Goal: Task Accomplishment & Management: Use online tool/utility

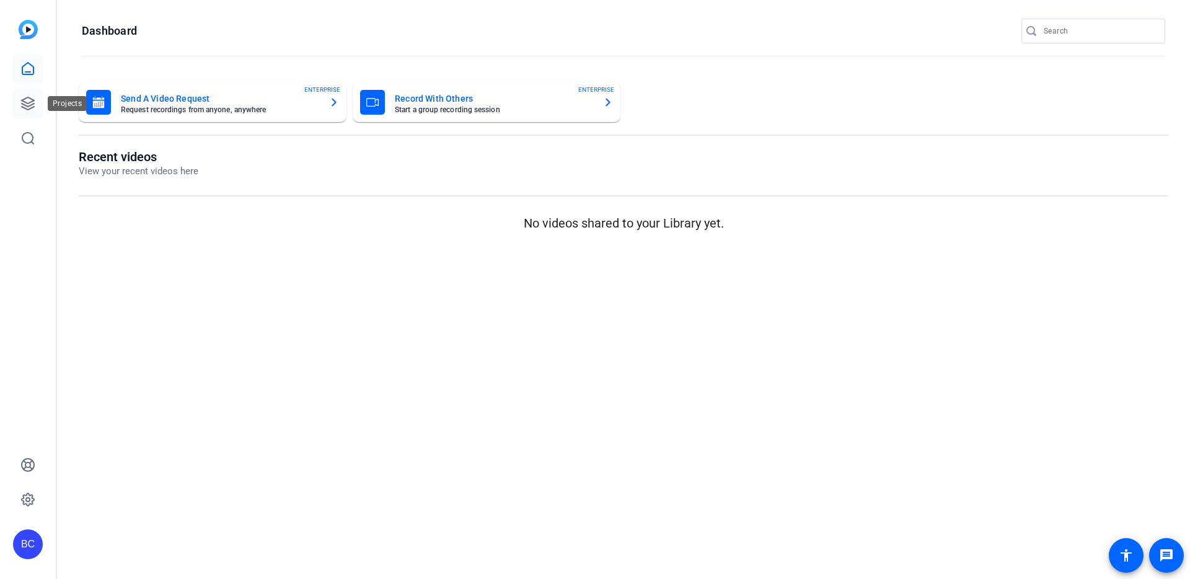
click at [32, 101] on icon at bounding box center [28, 103] width 12 height 12
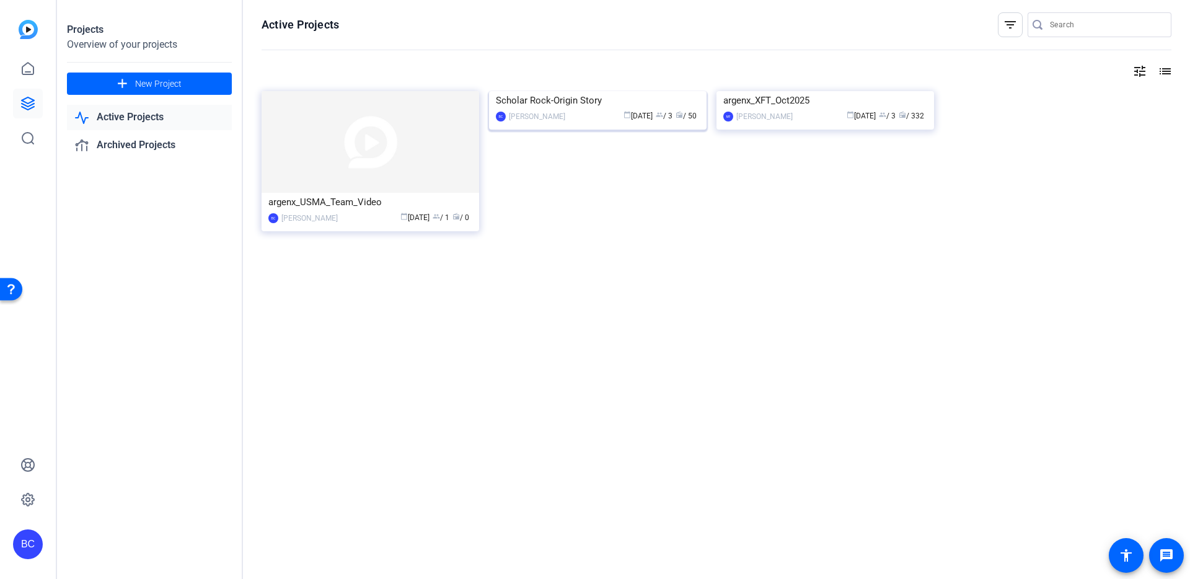
click at [607, 91] on img at bounding box center [598, 91] width 218 height 0
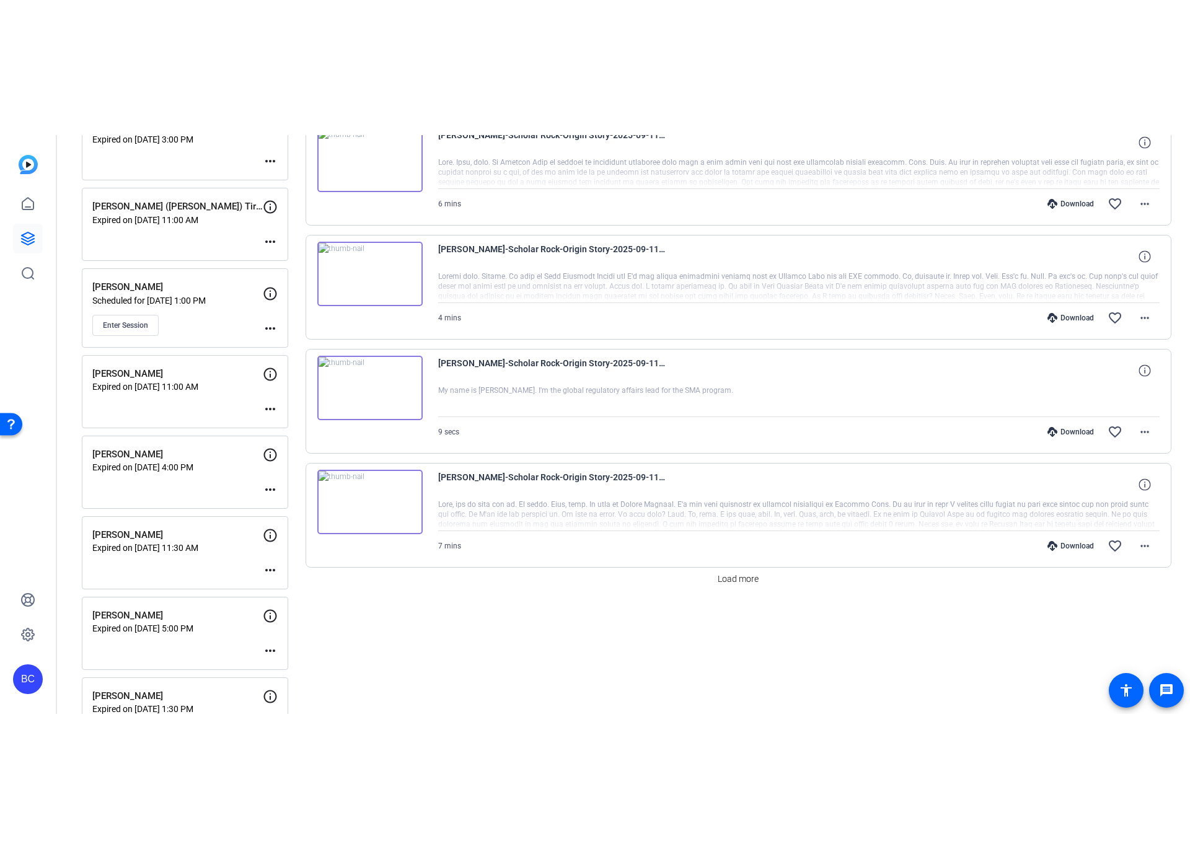
scroll to position [769, 0]
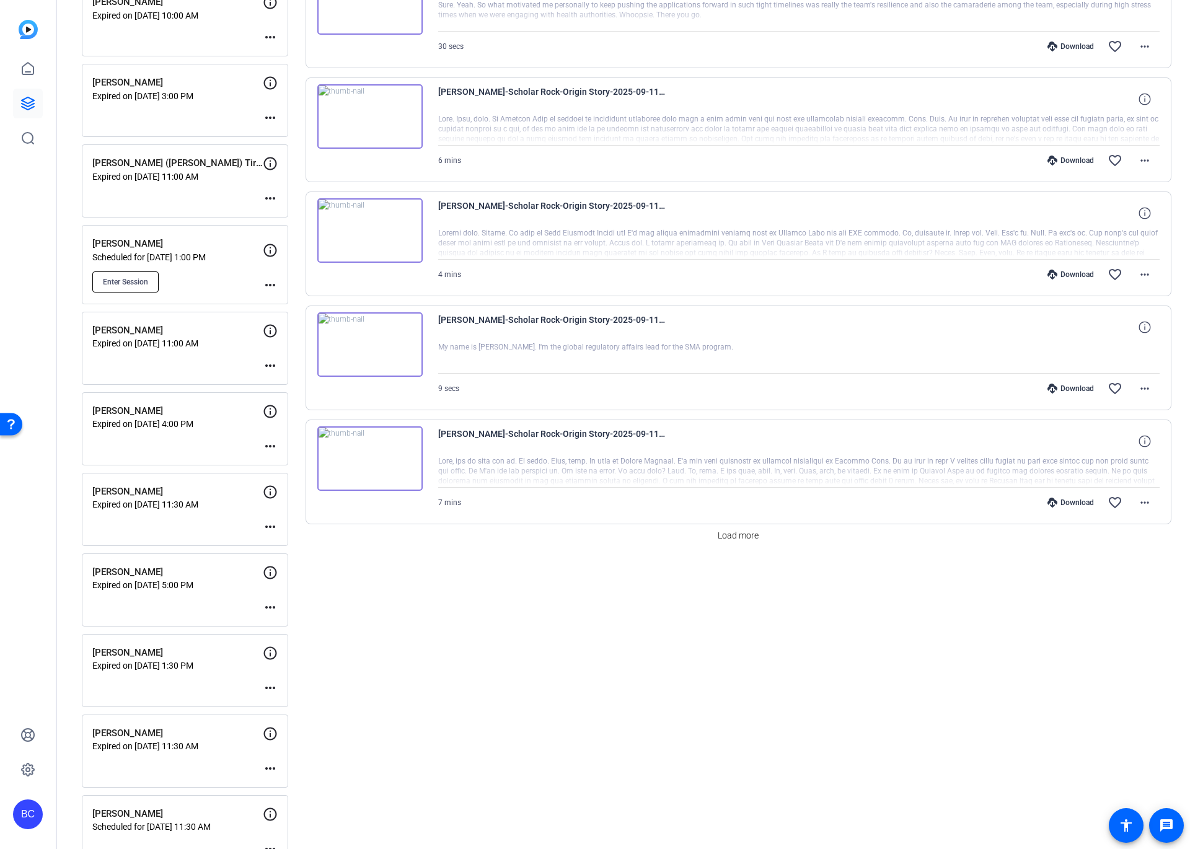
click at [113, 281] on span "Enter Session" at bounding box center [125, 282] width 45 height 10
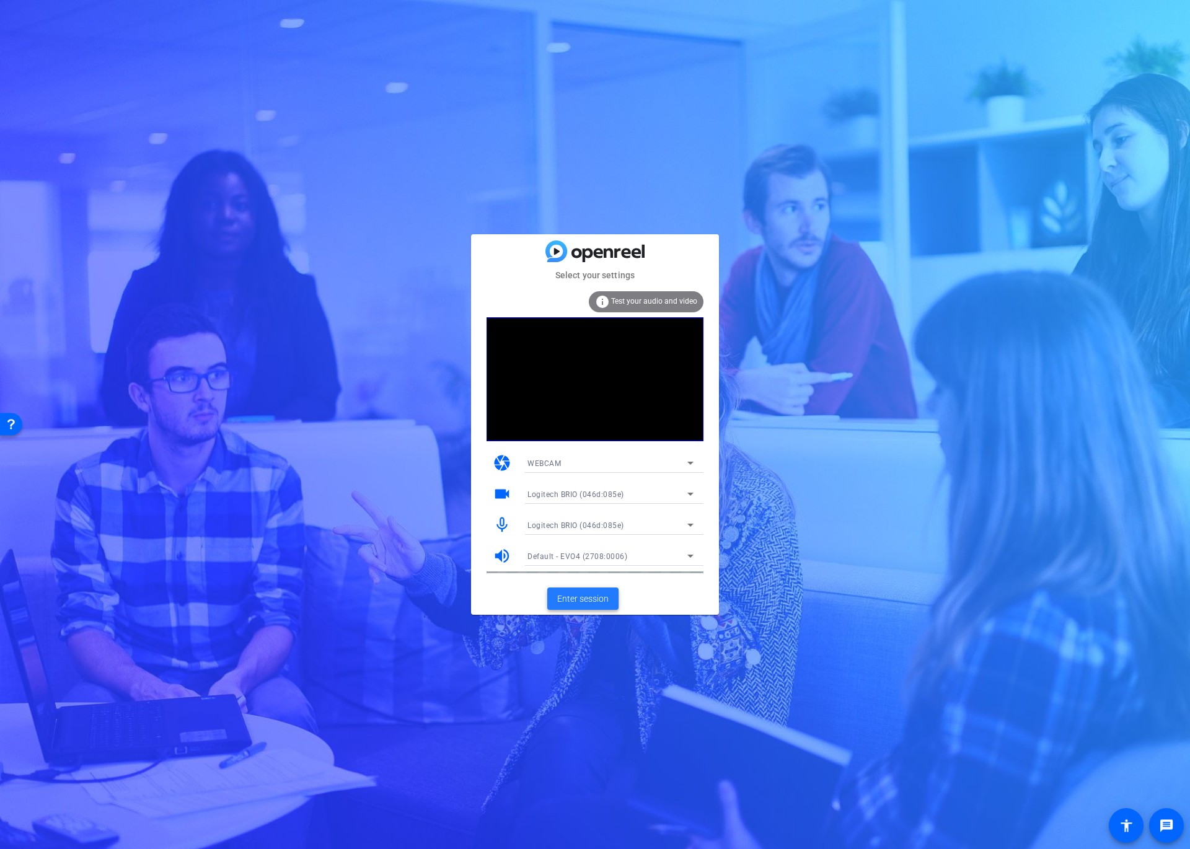
click at [598, 598] on span "Enter session" at bounding box center [582, 599] width 51 height 13
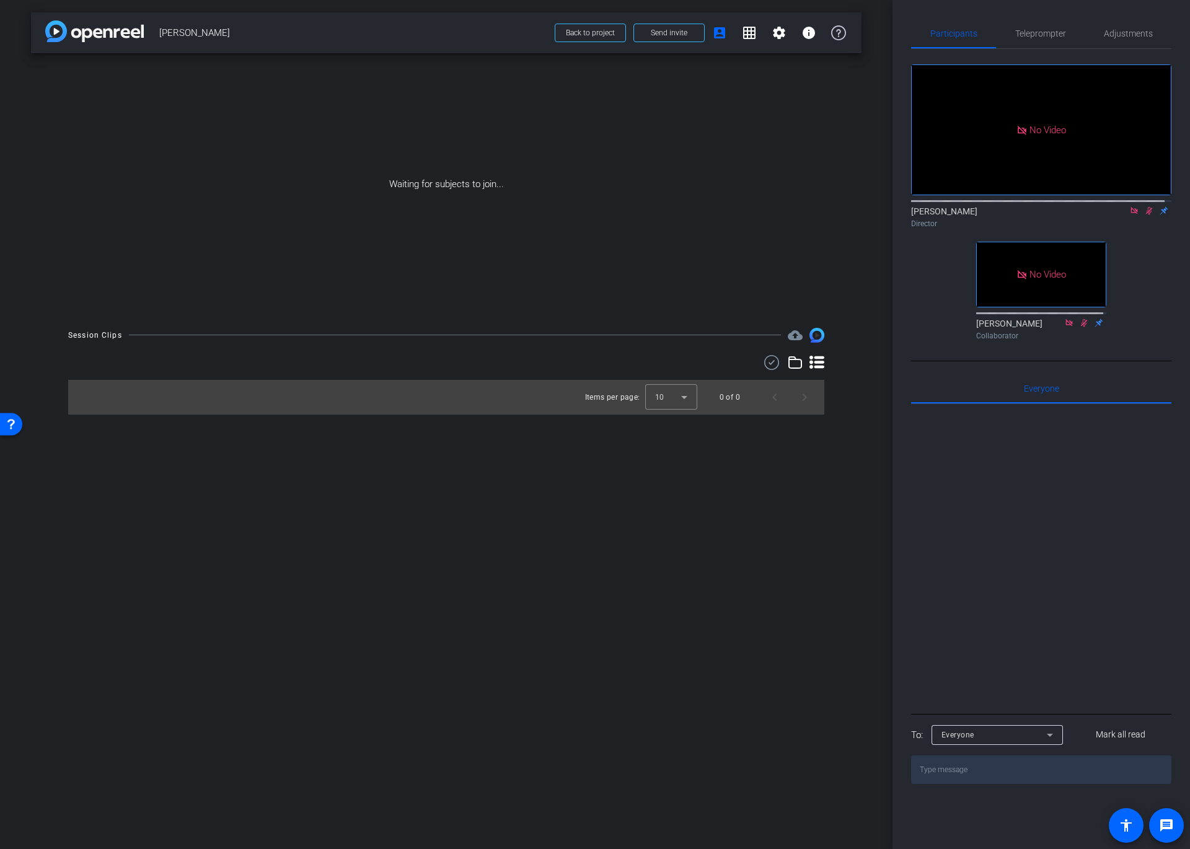
drag, startPoint x: 1144, startPoint y: 220, endPoint x: 1123, endPoint y: 232, distance: 23.6
click at [1144, 215] on icon at bounding box center [1149, 210] width 10 height 9
click at [681, 392] on div at bounding box center [671, 397] width 52 height 30
click at [681, 469] on mat-option "25" at bounding box center [671, 465] width 52 height 20
click at [819, 361] on icon at bounding box center [817, 362] width 15 height 15
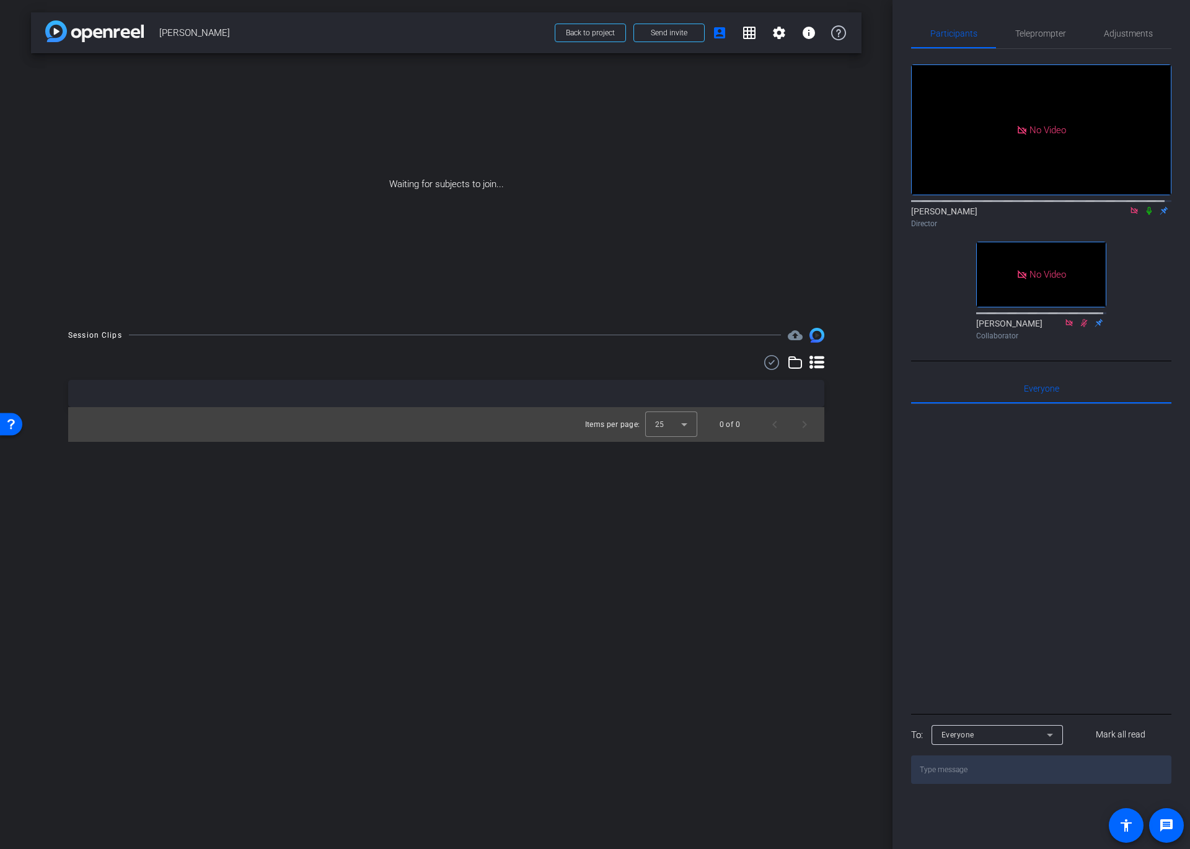
click at [1144, 215] on icon at bounding box center [1149, 210] width 10 height 9
click at [1146, 215] on icon at bounding box center [1149, 211] width 7 height 8
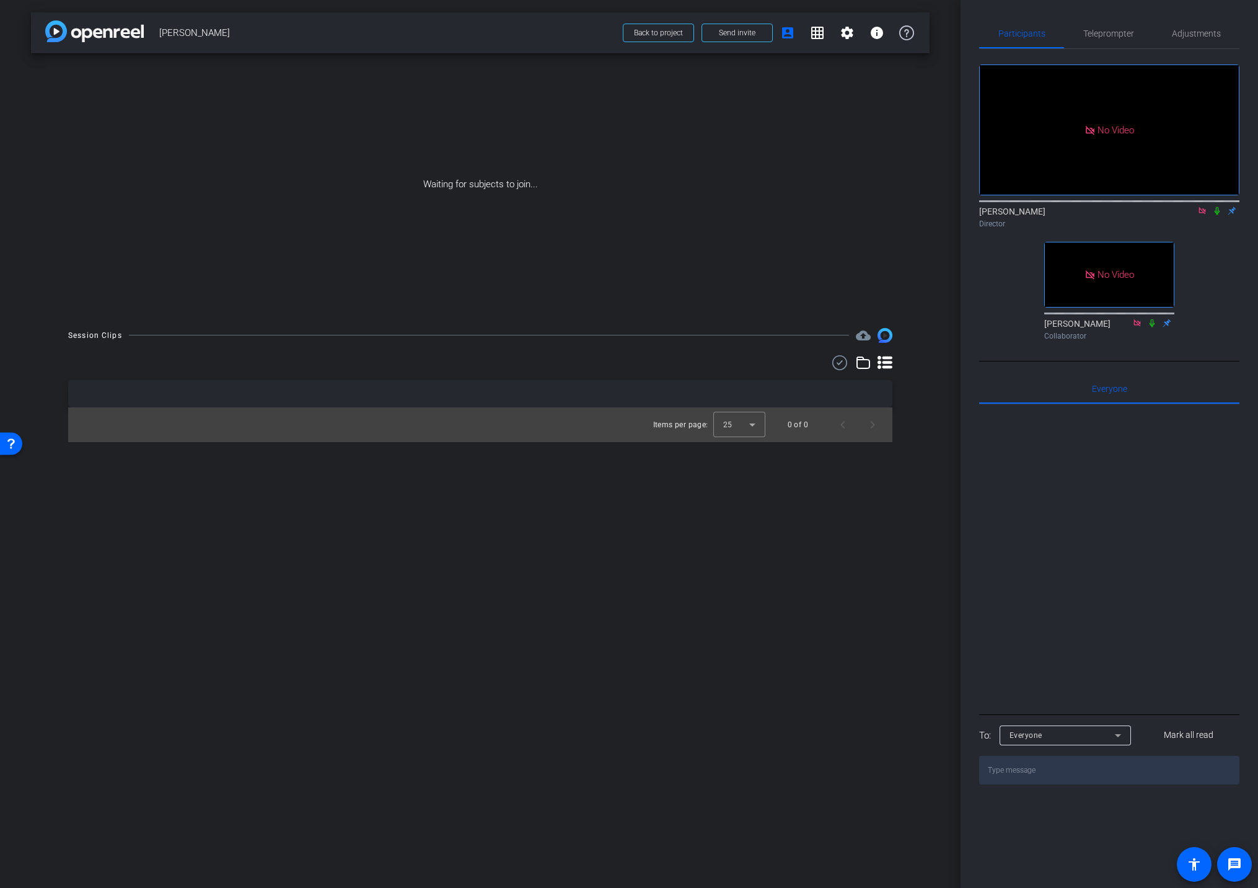
click at [939, 310] on div "arrow_back [PERSON_NAME] Back to project Send invite account_box grid_on settin…" at bounding box center [480, 444] width 961 height 888
click at [923, 466] on div "arrow_back [PERSON_NAME] Back to project Send invite account_box grid_on settin…" at bounding box center [480, 444] width 961 height 888
click at [1190, 215] on icon at bounding box center [1217, 210] width 10 height 9
click at [1190, 215] on icon at bounding box center [1217, 211] width 5 height 8
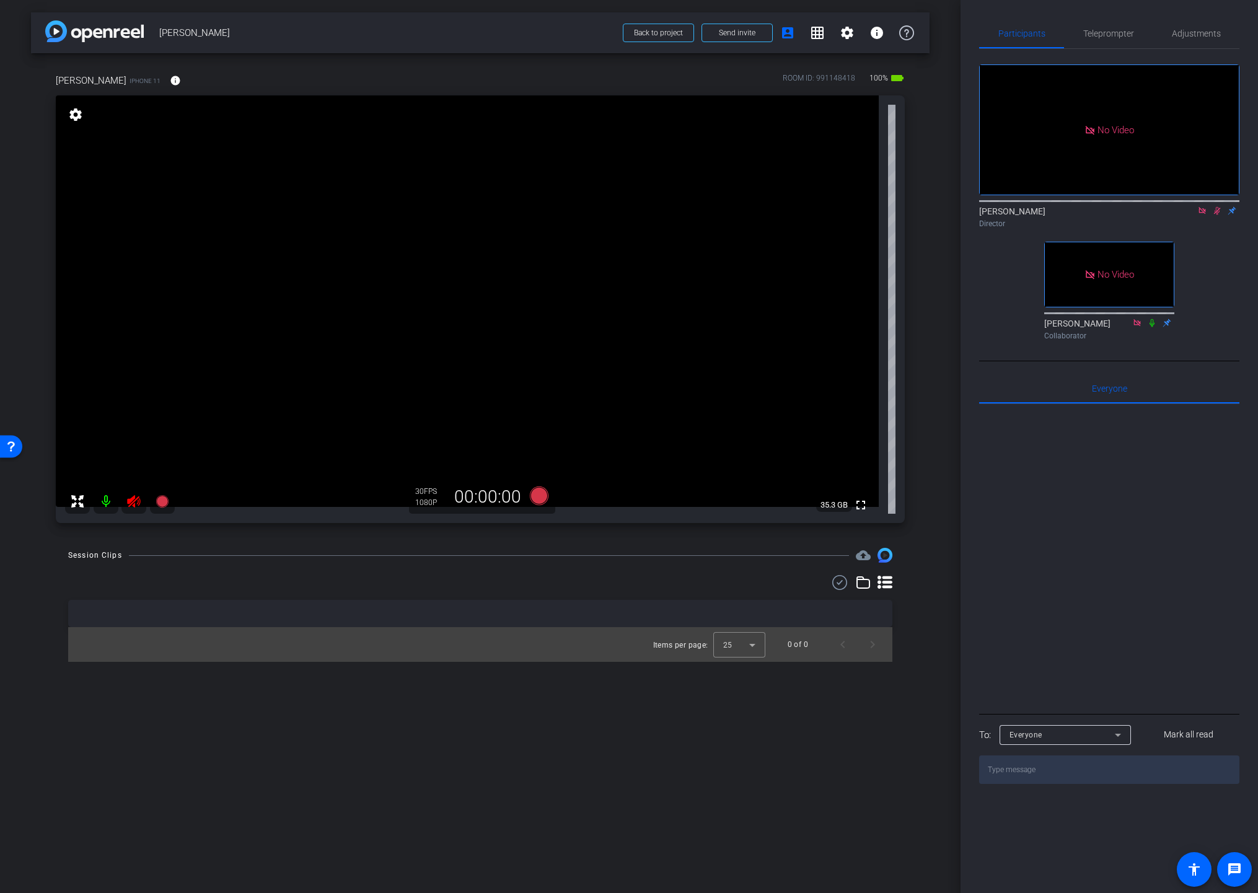
drag, startPoint x: 187, startPoint y: 556, endPoint x: 183, endPoint y: 550, distance: 7.6
click at [187, 555] on div "Session Clips cloud_upload" at bounding box center [480, 555] width 824 height 15
click at [134, 501] on icon at bounding box center [133, 501] width 13 height 12
click at [1190, 215] on icon at bounding box center [1203, 210] width 10 height 9
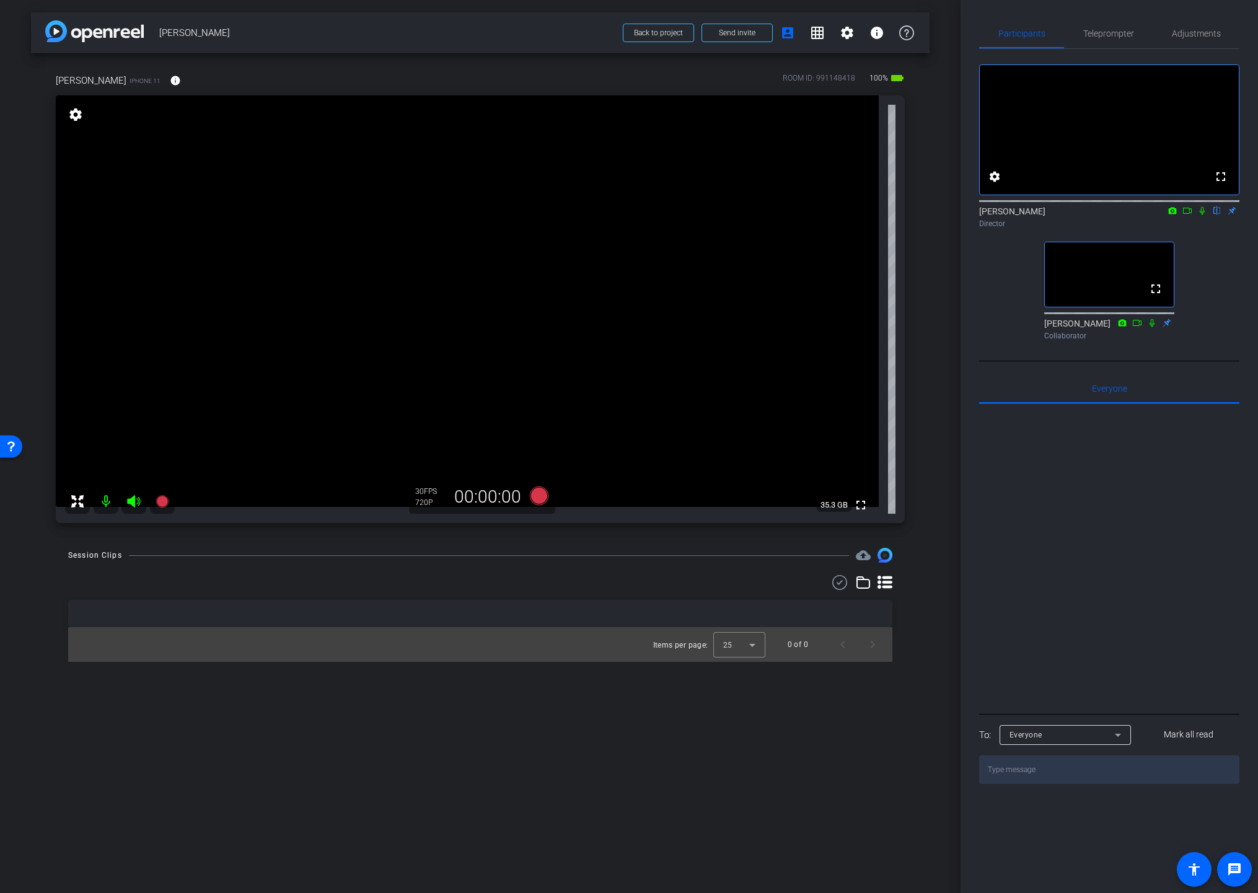
click at [234, 69] on div "[PERSON_NAME] iPhone 11 info ROOM ID: 991148418 100% battery_std" at bounding box center [480, 81] width 849 height 30
click at [909, 647] on div "Session Clips cloud_upload Items per page: 25 0 of 0" at bounding box center [480, 605] width 899 height 114
click at [932, 523] on div "arrow_back [PERSON_NAME] Back to project Send invite account_box grid_on settin…" at bounding box center [480, 446] width 961 height 893
click at [916, 545] on div "arrow_back [PERSON_NAME] Back to project Send invite account_box grid_on settin…" at bounding box center [480, 446] width 961 height 893
click at [936, 472] on div "arrow_back [PERSON_NAME] Back to project Send invite account_box grid_on settin…" at bounding box center [480, 446] width 961 height 893
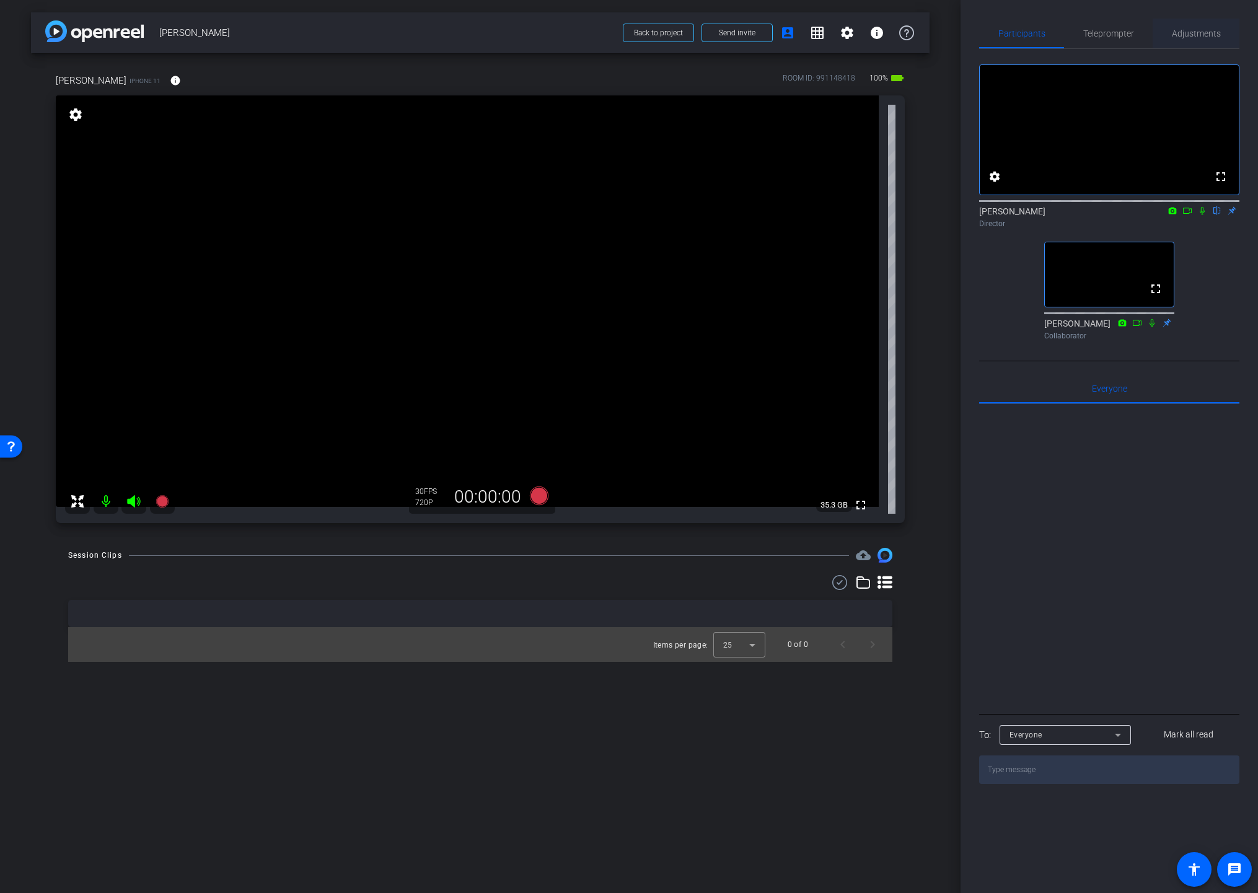
click at [1190, 38] on span "Adjustments" at bounding box center [1196, 34] width 49 height 30
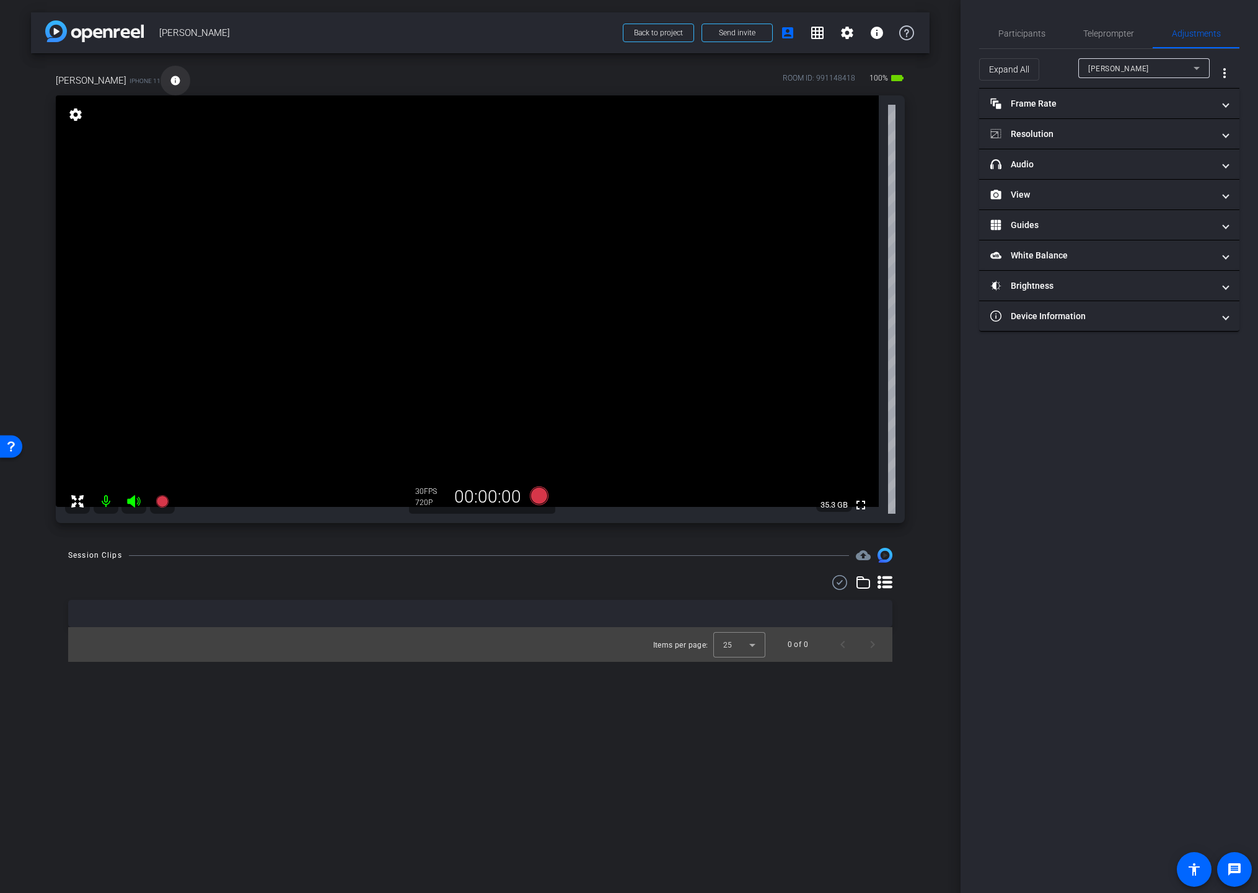
click at [161, 73] on span at bounding box center [176, 81] width 30 height 30
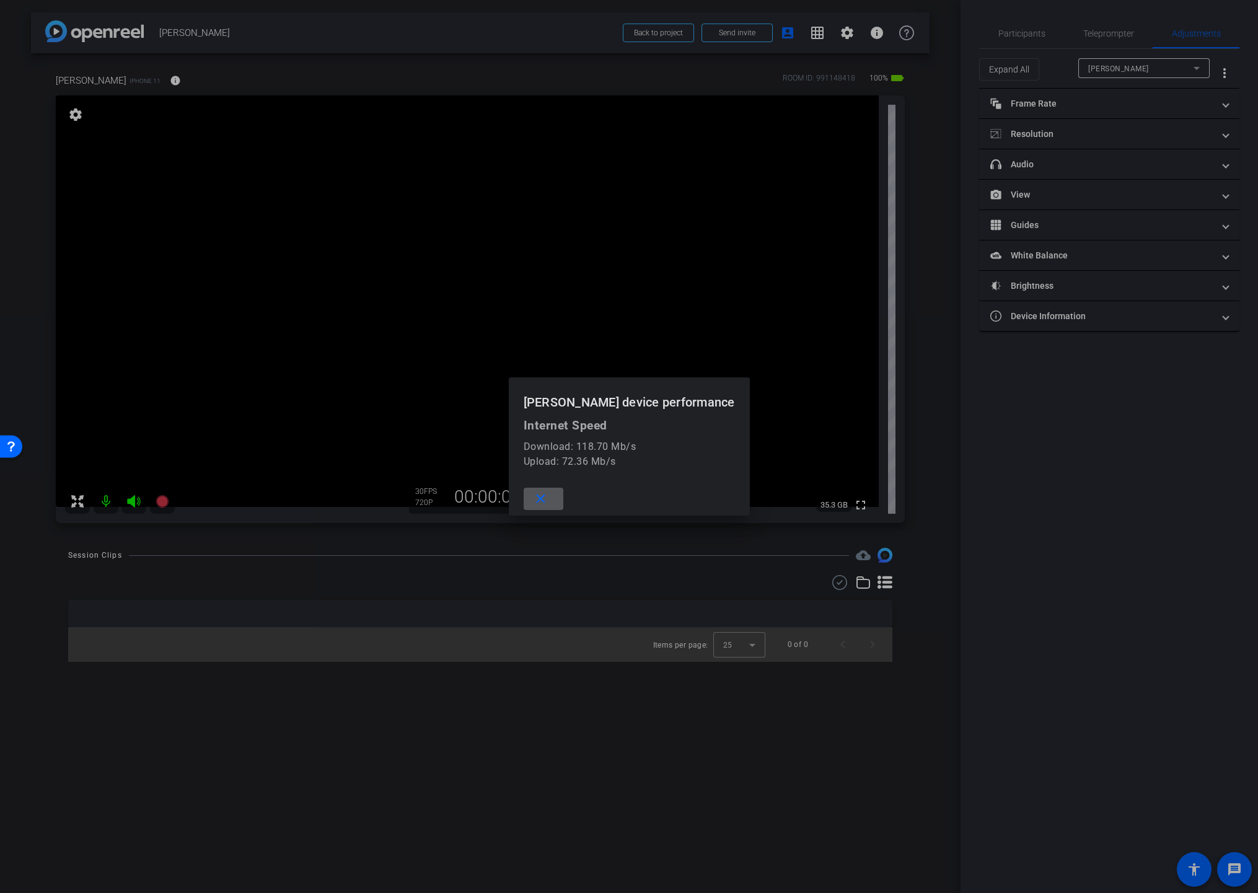
click at [549, 501] on mat-icon "close" at bounding box center [540, 499] width 15 height 15
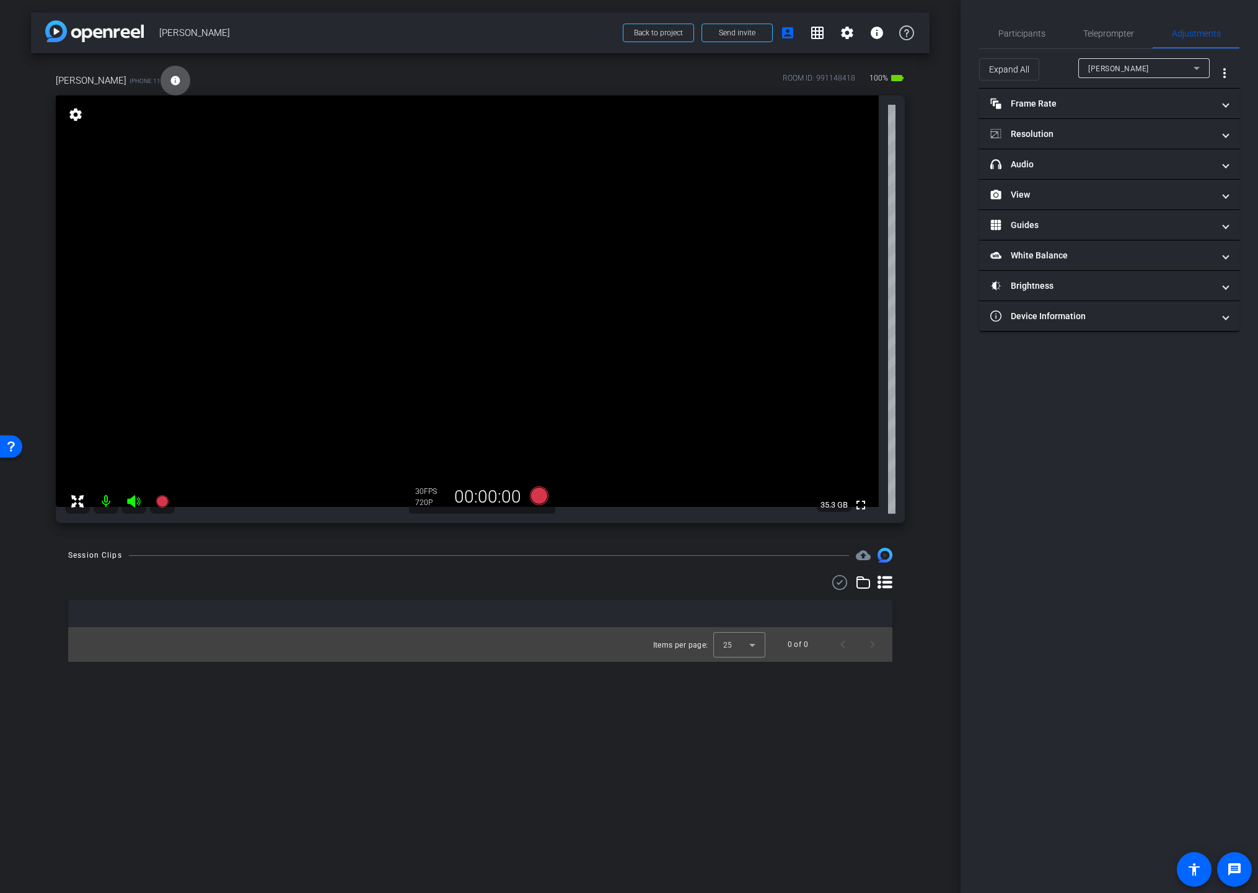
click at [919, 503] on div "[PERSON_NAME] iPhone 11 info ROOM ID: 991148418 100% battery_std fullscreen set…" at bounding box center [480, 294] width 899 height 482
click at [935, 545] on div "arrow_back [PERSON_NAME] Back to project Send invite account_box grid_on settin…" at bounding box center [480, 446] width 961 height 893
click at [1033, 128] on mat-panel-title "Resolution" at bounding box center [1102, 134] width 223 height 13
click at [1165, 180] on div "4k" at bounding box center [1170, 180] width 32 height 21
click at [1022, 35] on span "Participants" at bounding box center [1022, 33] width 47 height 9
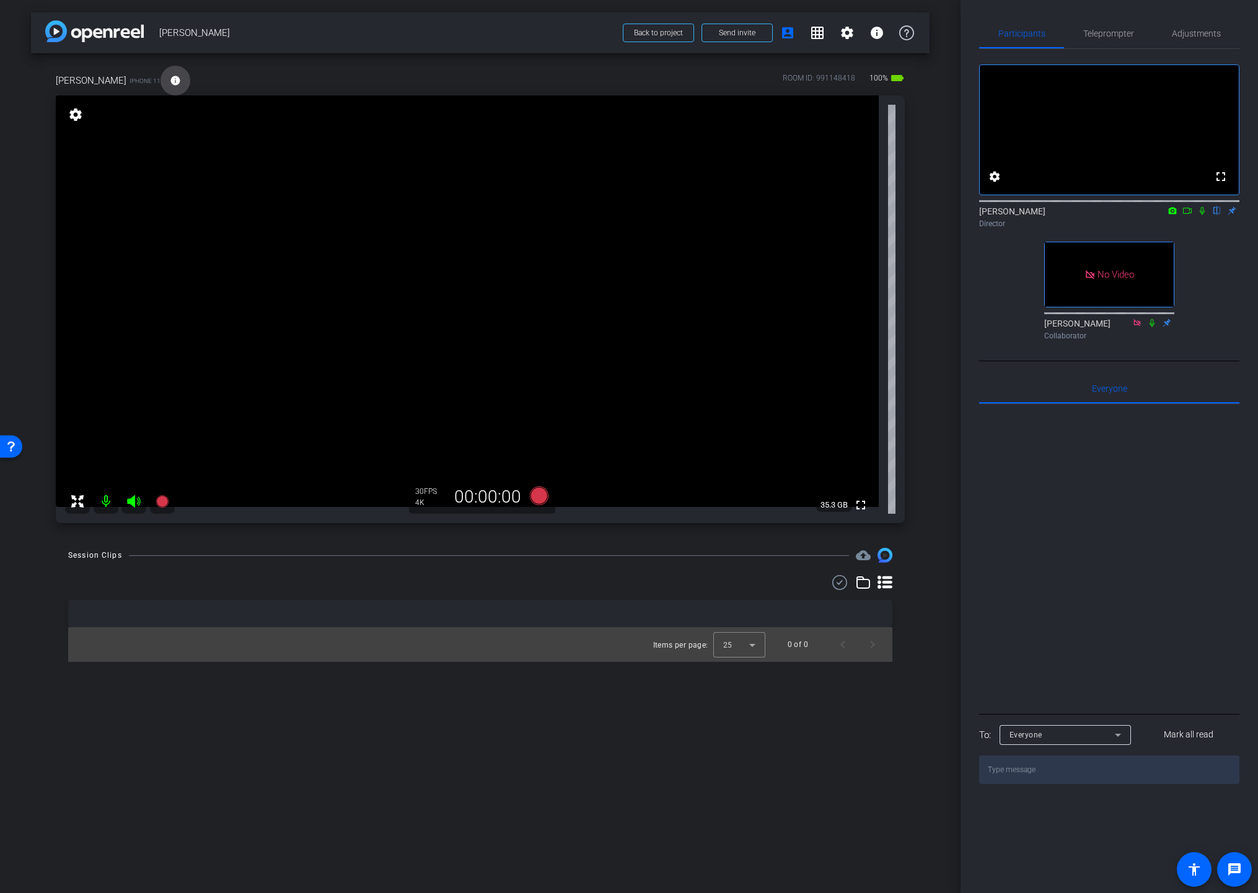
click at [170, 77] on mat-icon "info" at bounding box center [175, 80] width 11 height 11
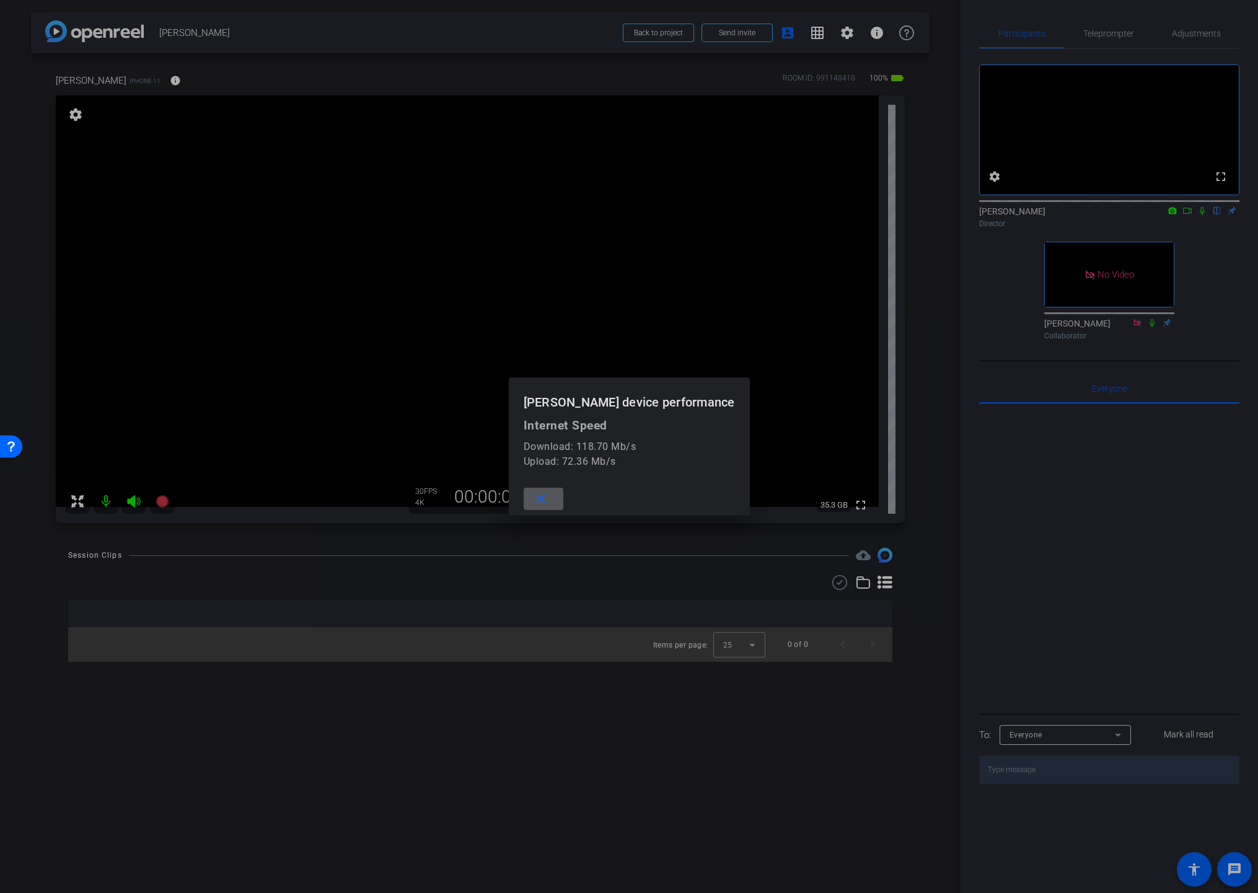
click at [549, 498] on mat-icon "close" at bounding box center [540, 499] width 15 height 15
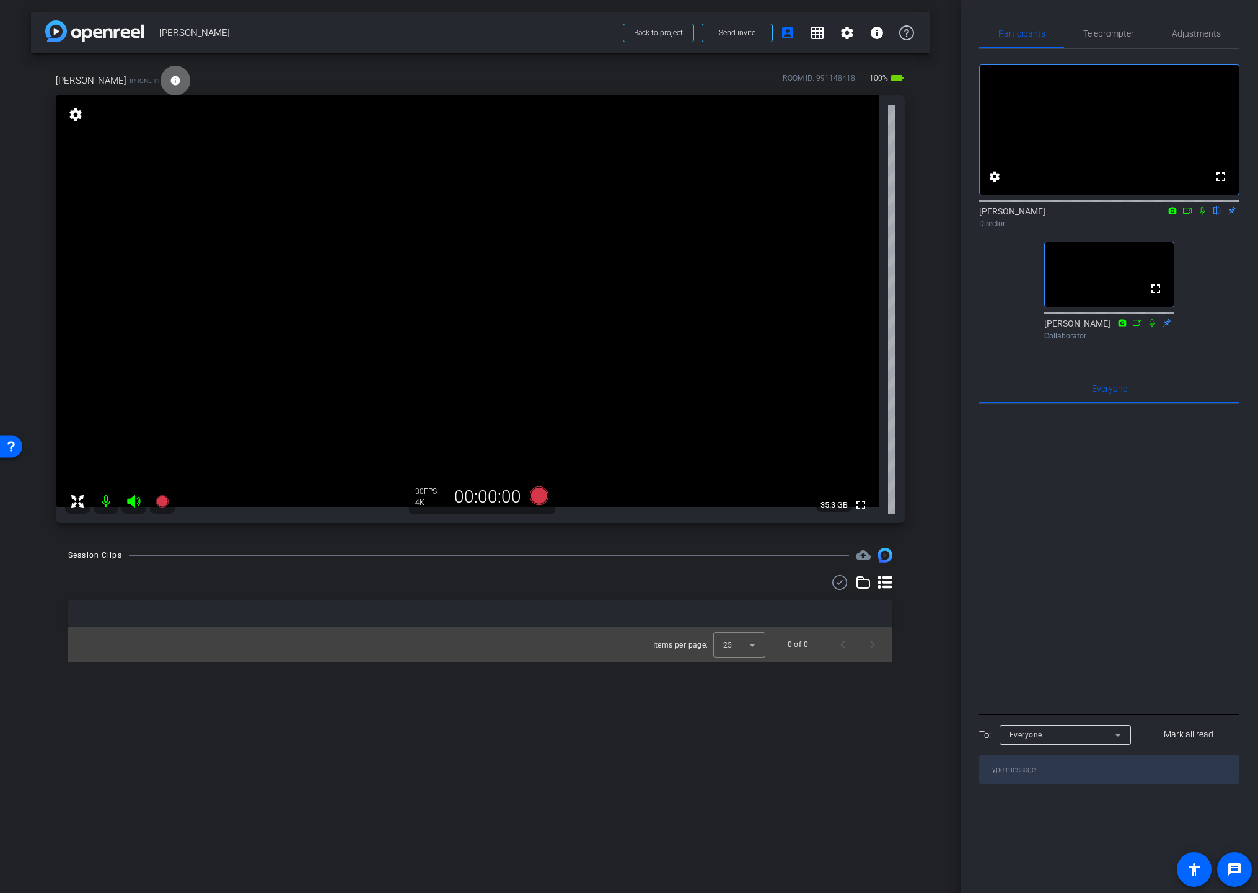
click at [170, 76] on mat-icon "info" at bounding box center [175, 80] width 11 height 11
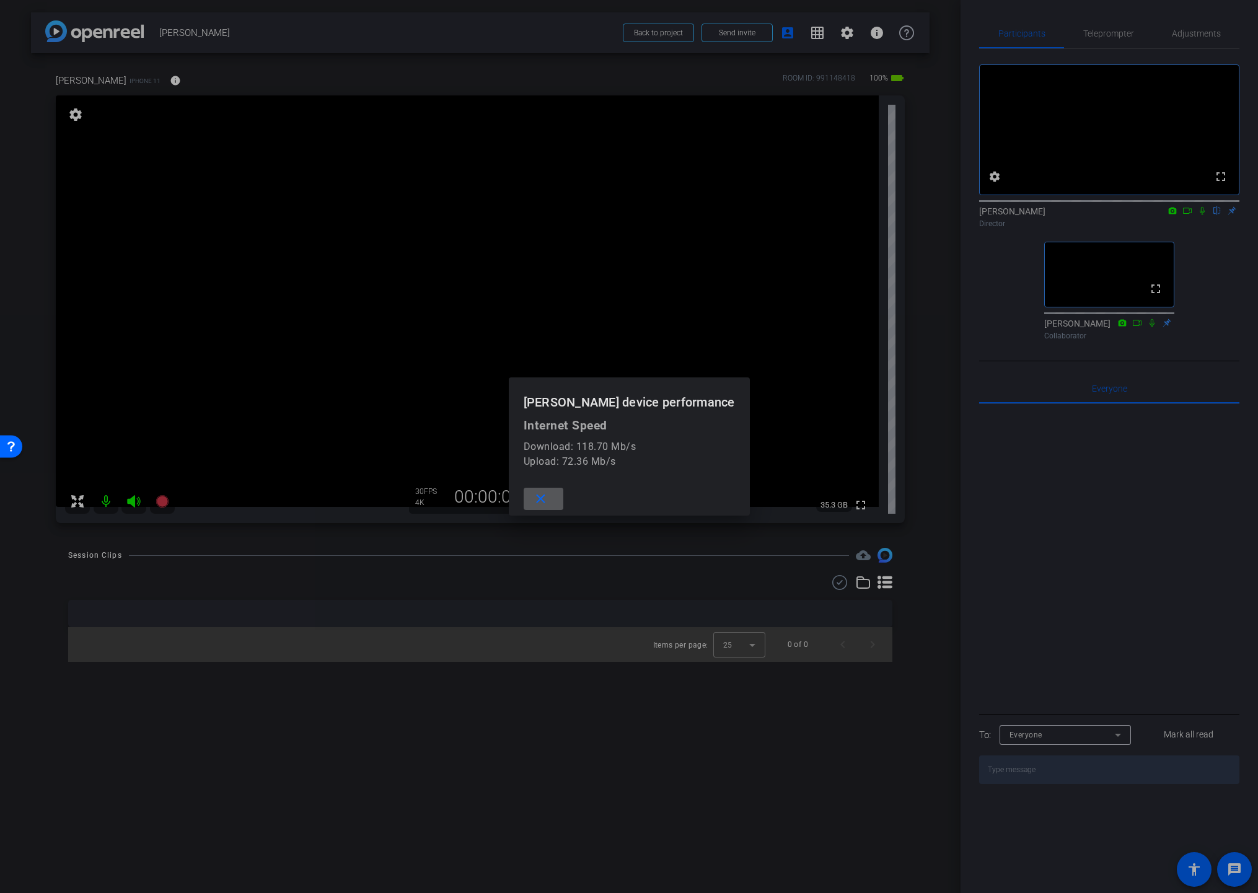
click at [549, 500] on mat-icon "close" at bounding box center [540, 499] width 15 height 15
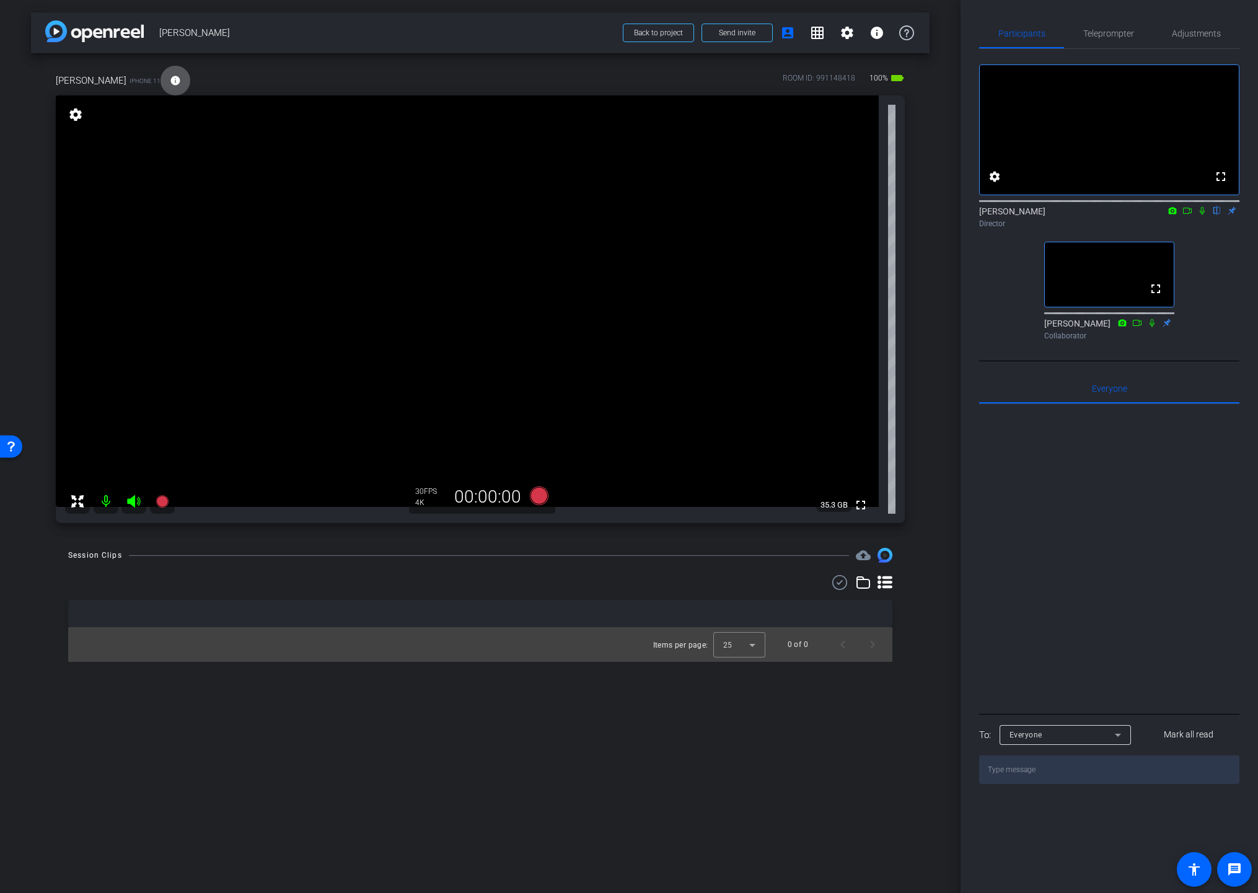
click at [929, 439] on div "[PERSON_NAME] iPhone 11 info ROOM ID: 991148418 100% battery_std fullscreen set…" at bounding box center [480, 294] width 899 height 482
click at [939, 392] on div "arrow_back [PERSON_NAME] Back to project Send invite account_box grid_on settin…" at bounding box center [480, 446] width 961 height 893
click at [1190, 36] on span "Adjustments" at bounding box center [1196, 33] width 49 height 9
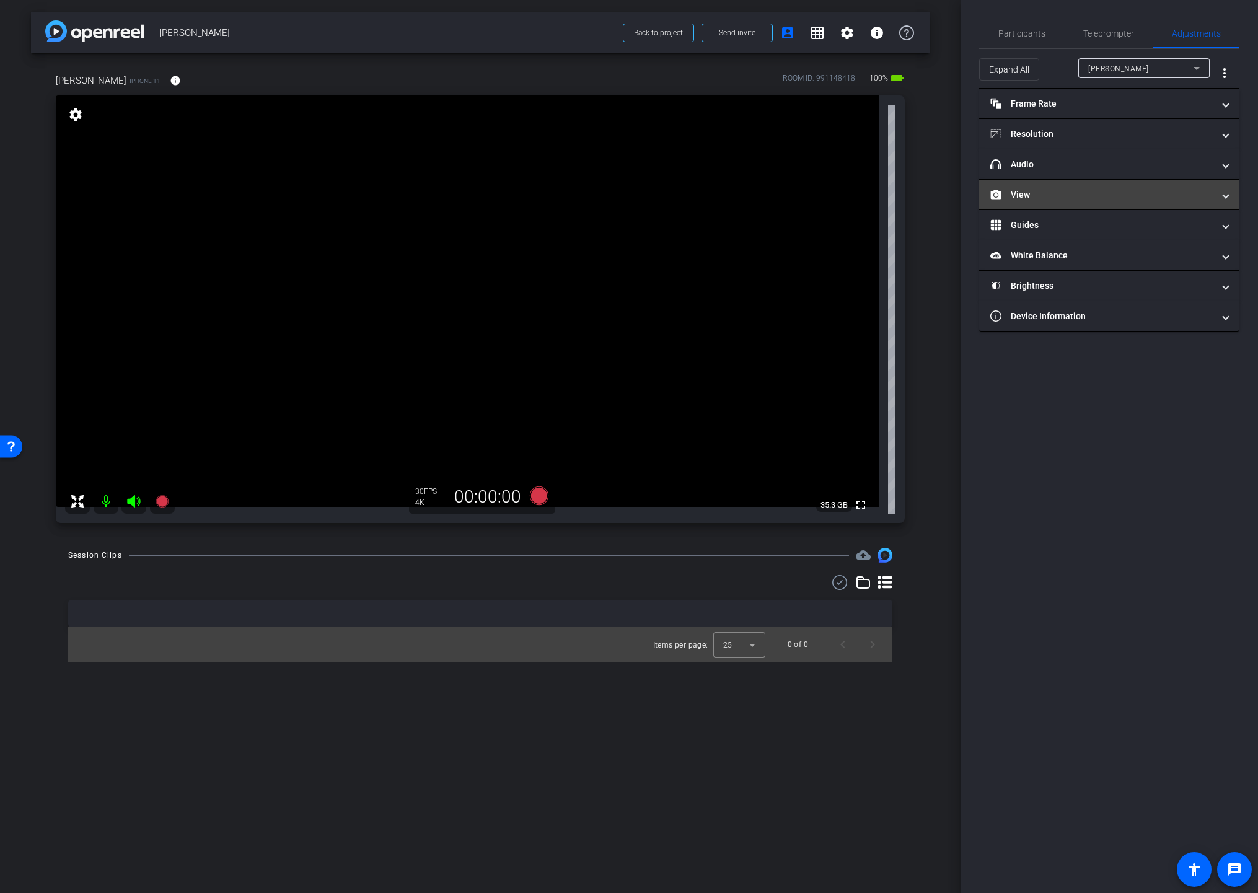
click at [1085, 194] on mat-panel-title "View" at bounding box center [1102, 194] width 223 height 13
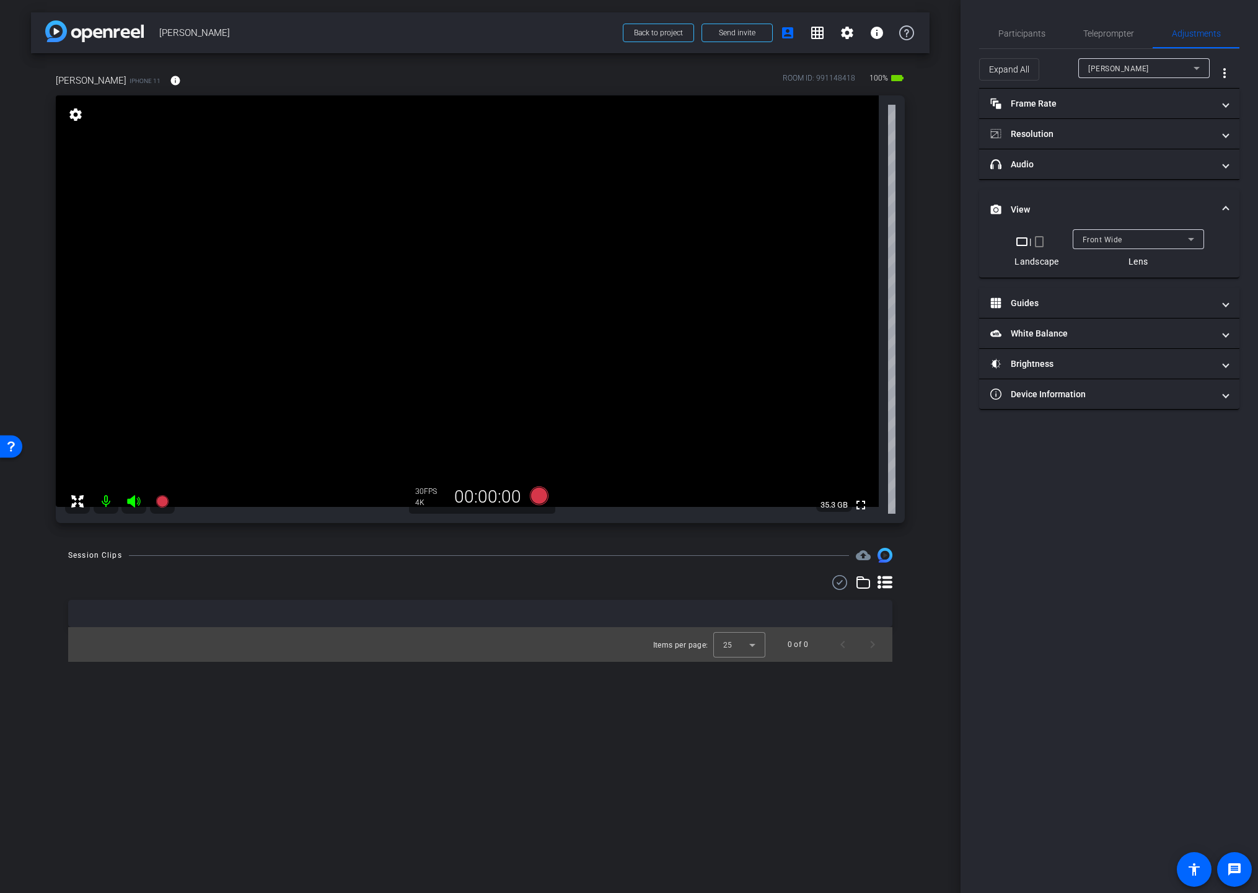
click at [1101, 239] on span "Front Wide" at bounding box center [1103, 240] width 40 height 9
click at [1105, 260] on span "Back Wide" at bounding box center [1102, 264] width 40 height 15
click at [539, 269] on video at bounding box center [467, 301] width 823 height 412
click at [511, 258] on video at bounding box center [467, 301] width 823 height 412
click at [1032, 33] on span "Participants" at bounding box center [1022, 33] width 47 height 9
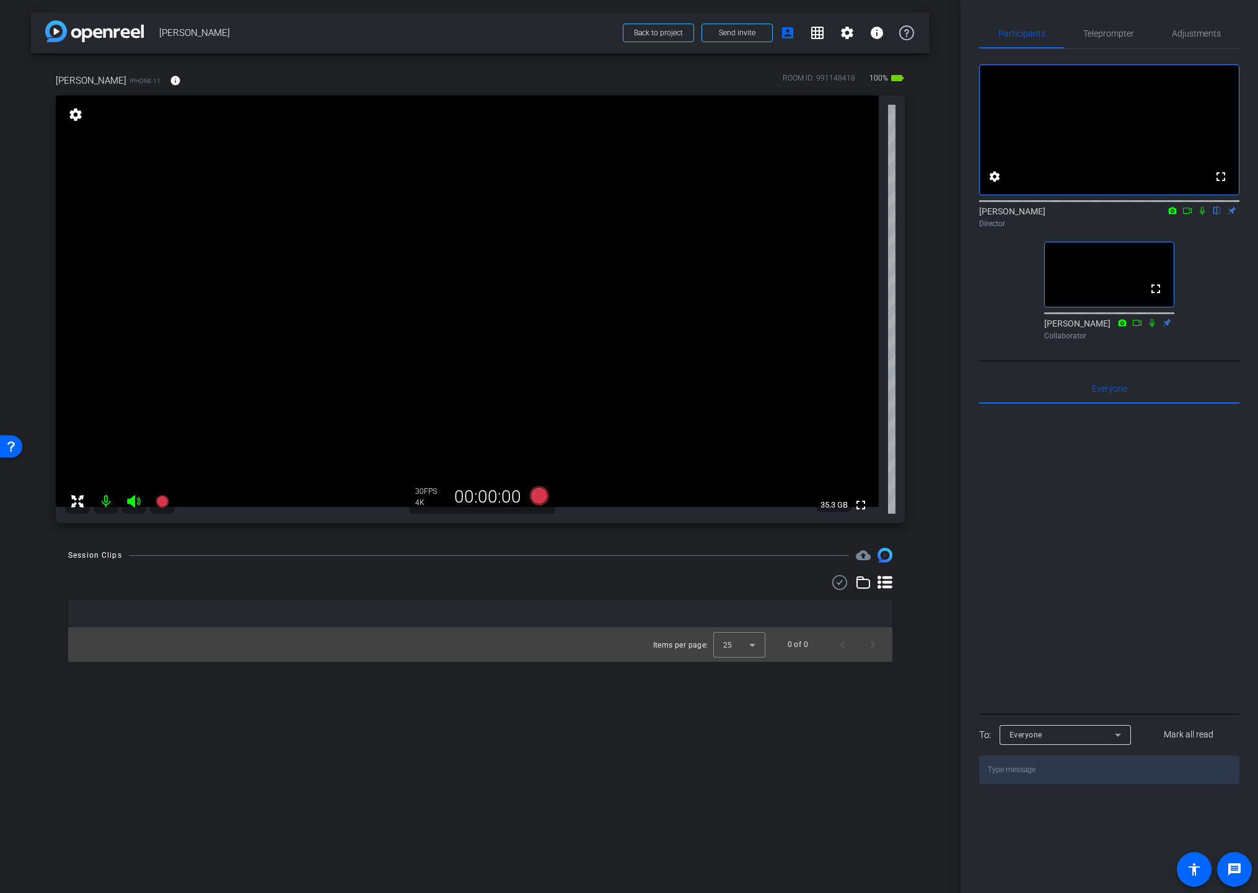
click at [545, 245] on video at bounding box center [467, 301] width 823 height 412
click at [249, 275] on video at bounding box center [467, 301] width 823 height 412
click at [540, 284] on video at bounding box center [467, 301] width 823 height 412
click at [541, 254] on video at bounding box center [467, 301] width 823 height 412
click at [552, 267] on video at bounding box center [467, 301] width 823 height 412
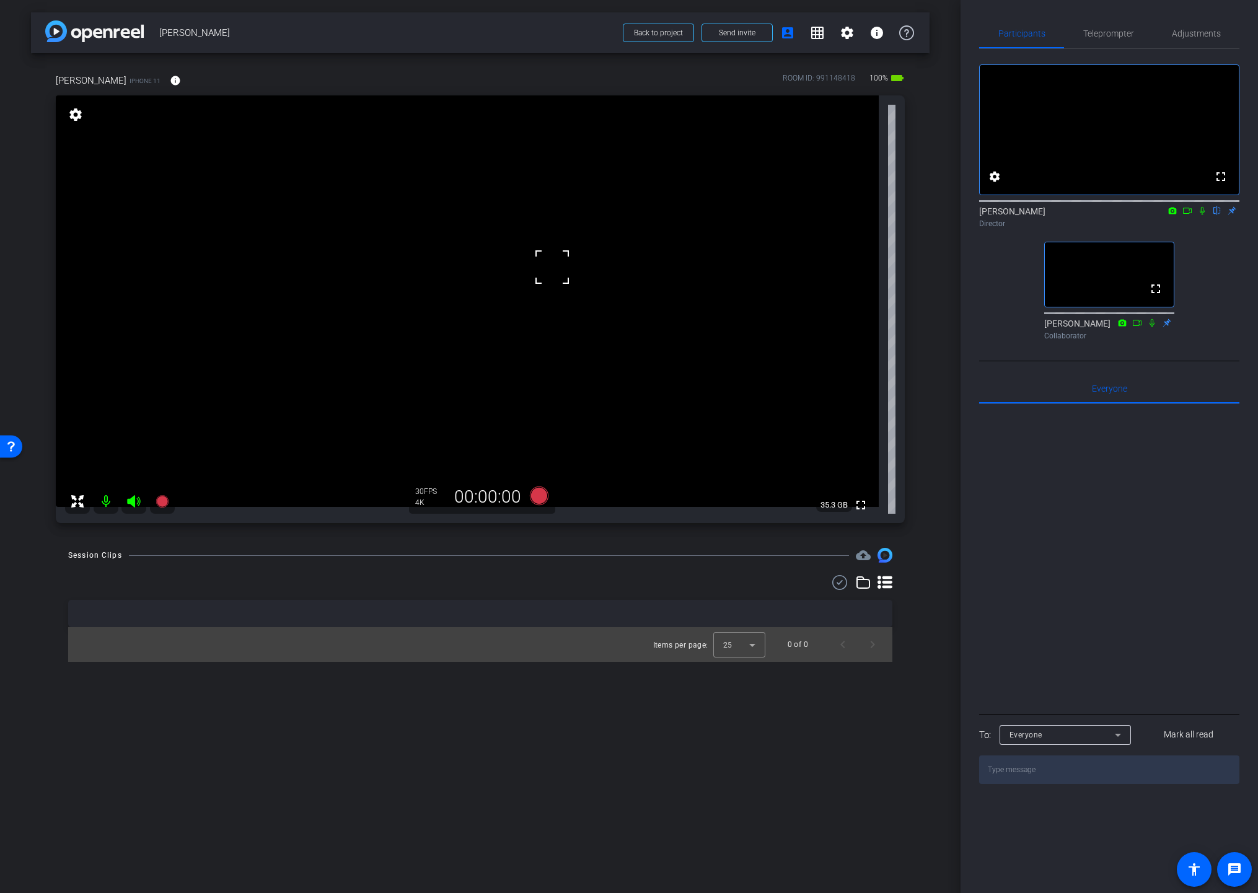
click at [1188, 215] on icon at bounding box center [1188, 210] width 10 height 9
click at [1190, 215] on icon at bounding box center [1203, 210] width 10 height 9
click at [524, 296] on video at bounding box center [467, 301] width 823 height 412
click at [1190, 215] on icon at bounding box center [1188, 210] width 10 height 9
click at [539, 500] on icon at bounding box center [539, 496] width 19 height 19
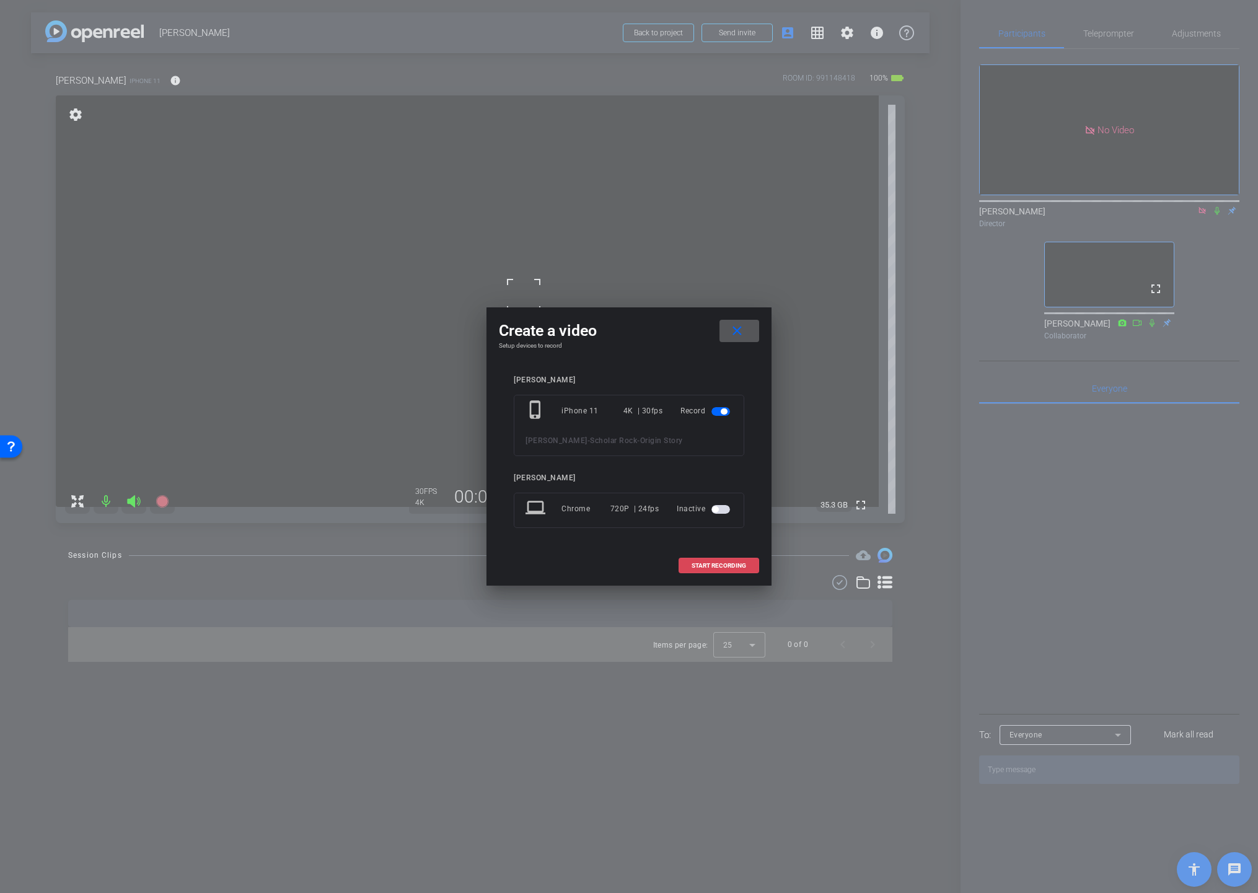
click at [726, 572] on span at bounding box center [718, 566] width 79 height 30
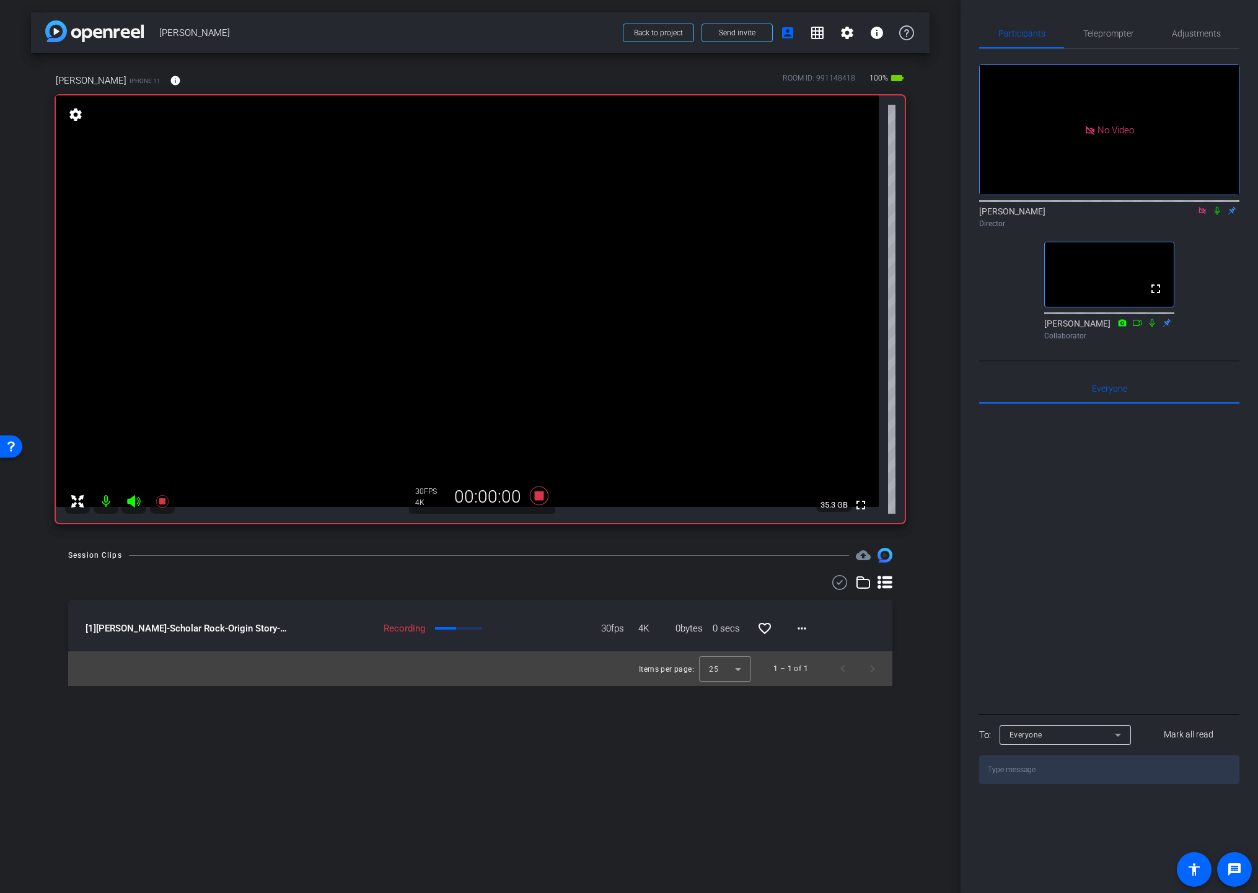
click at [1190, 215] on icon at bounding box center [1217, 210] width 10 height 9
click at [549, 287] on video at bounding box center [467, 301] width 823 height 412
drag, startPoint x: 553, startPoint y: 298, endPoint x: 552, endPoint y: 306, distance: 8.1
click at [553, 298] on div at bounding box center [549, 287] width 31 height 31
click at [537, 494] on icon at bounding box center [539, 496] width 19 height 19
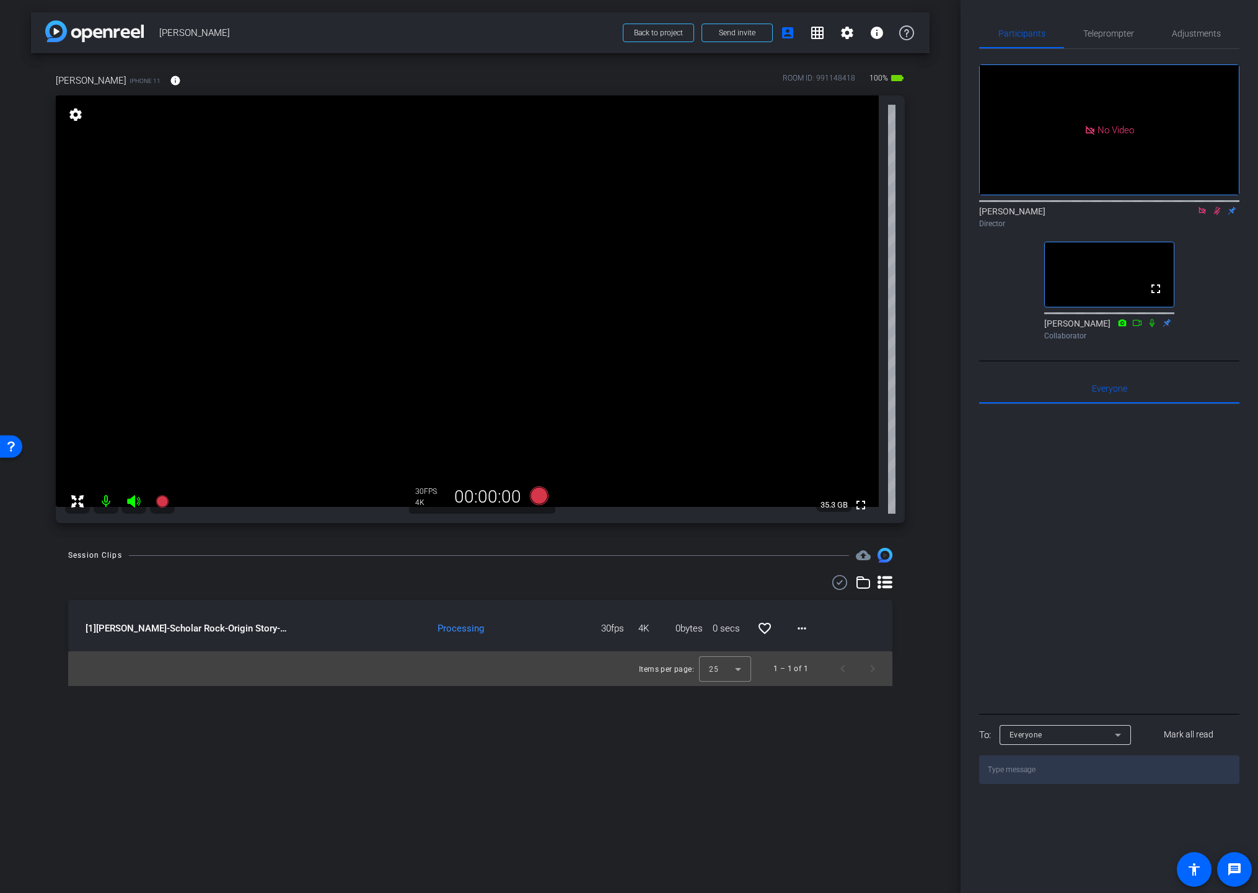
click at [1190, 215] on icon at bounding box center [1217, 210] width 10 height 9
click at [1190, 215] on icon at bounding box center [1217, 211] width 5 height 8
click at [803, 632] on mat-icon "more_horiz" at bounding box center [802, 628] width 15 height 15
click at [818, 653] on span "Download Original" at bounding box center [842, 654] width 91 height 15
click at [805, 627] on mat-icon "more_horiz" at bounding box center [802, 628] width 15 height 15
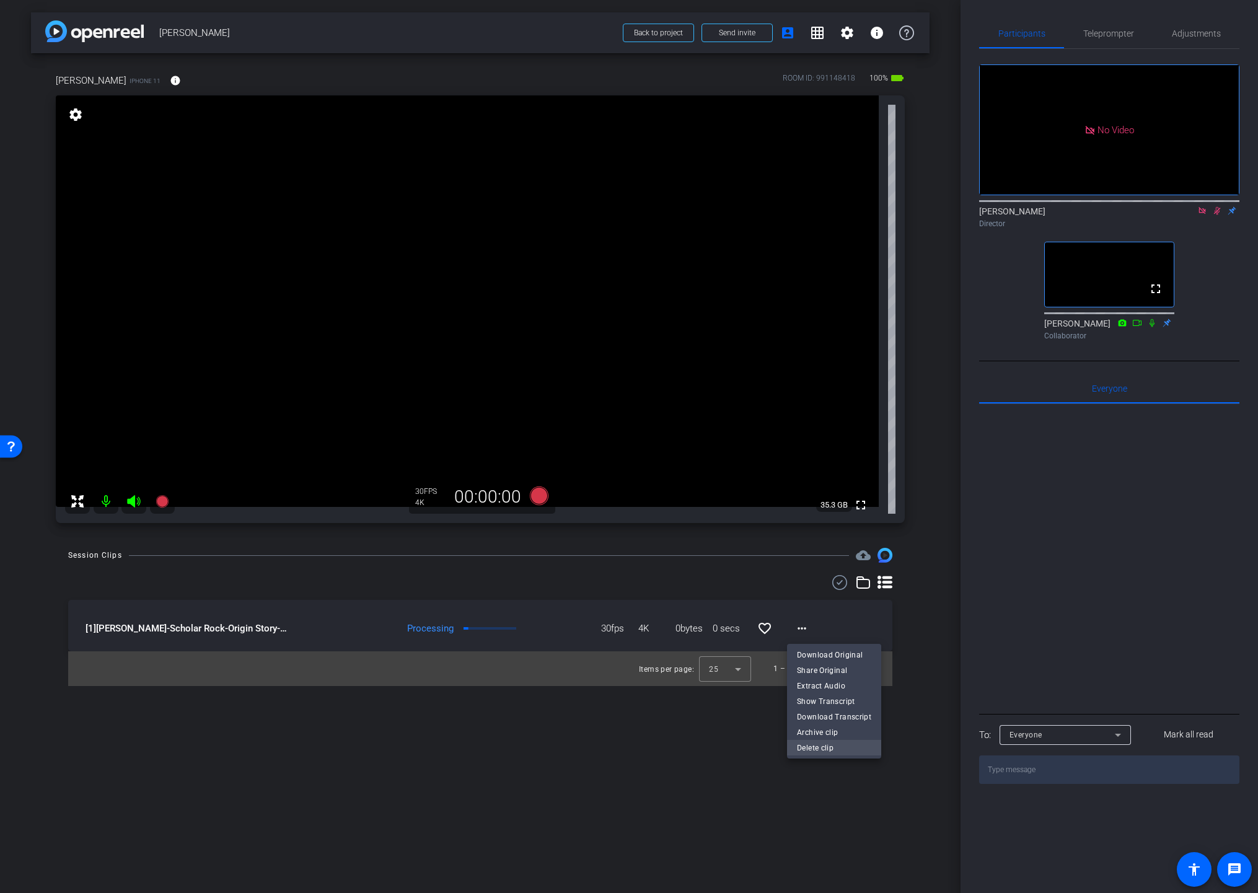
click at [818, 746] on span "Delete clip" at bounding box center [834, 747] width 74 height 15
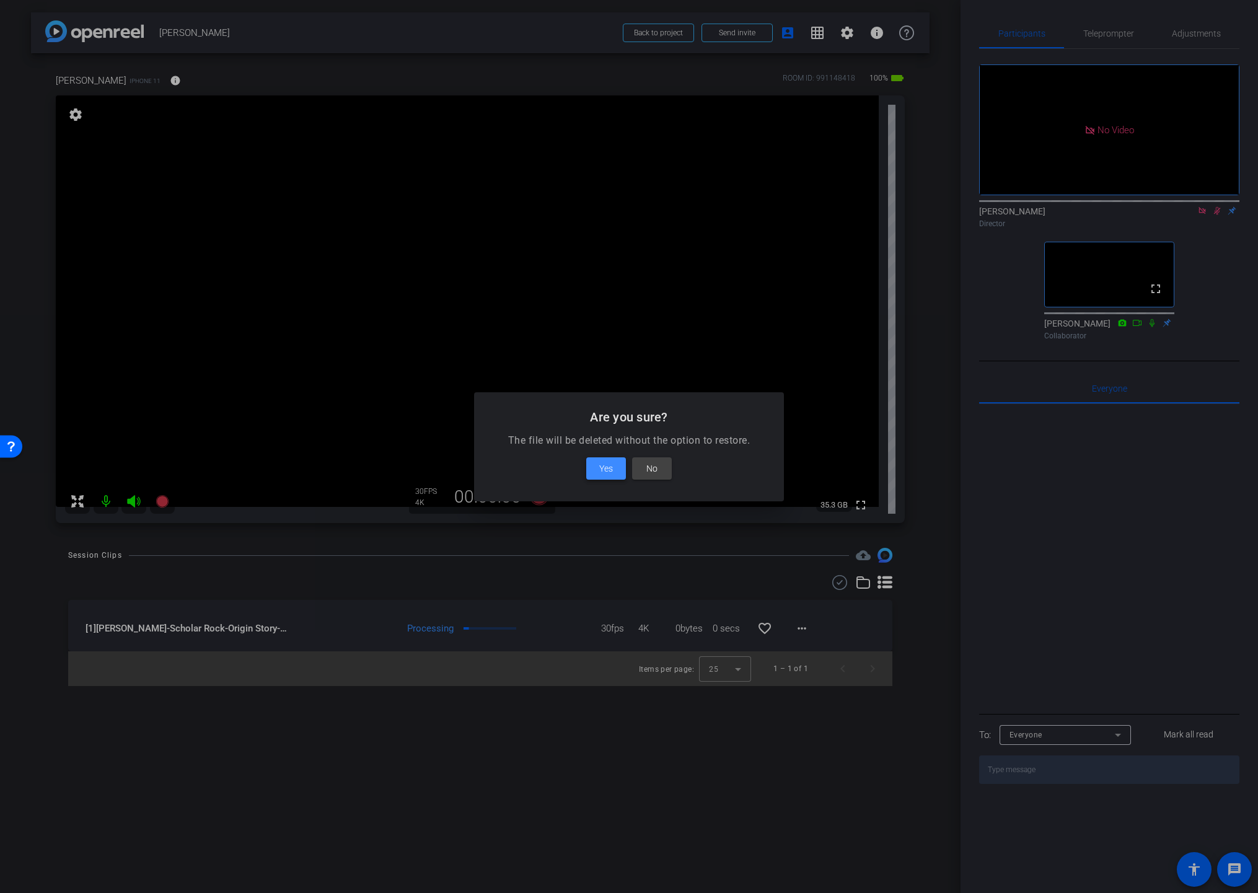
drag, startPoint x: 599, startPoint y: 463, endPoint x: 601, endPoint y: 470, distance: 7.7
click at [600, 463] on span "Yes" at bounding box center [606, 468] width 14 height 15
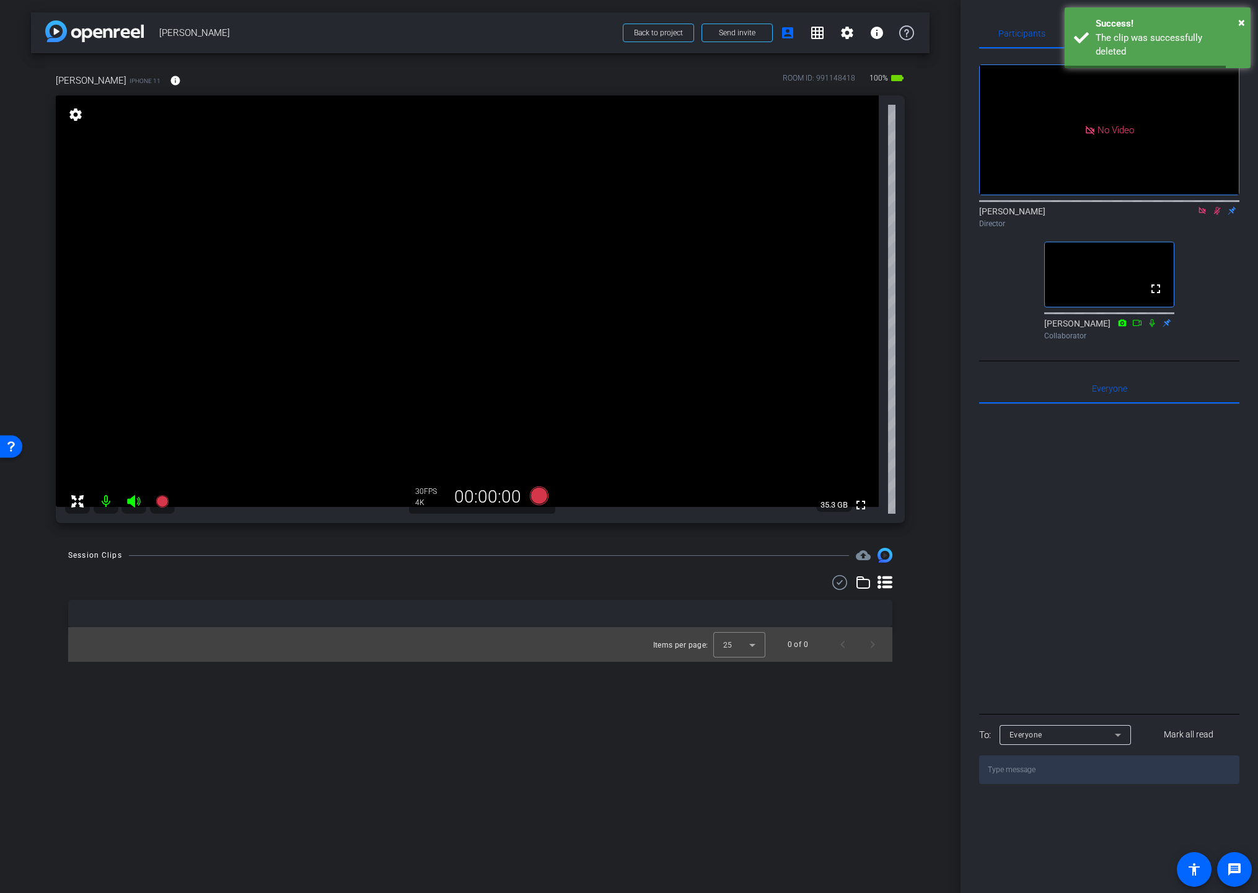
click at [926, 620] on div "Session Clips cloud_upload Items per page: 25 0 of 0" at bounding box center [480, 605] width 899 height 114
click at [1190, 215] on icon at bounding box center [1217, 211] width 7 height 8
click at [1190, 215] on icon at bounding box center [1217, 210] width 10 height 9
click at [549, 260] on video at bounding box center [467, 301] width 823 height 412
click at [556, 231] on video at bounding box center [467, 301] width 823 height 412
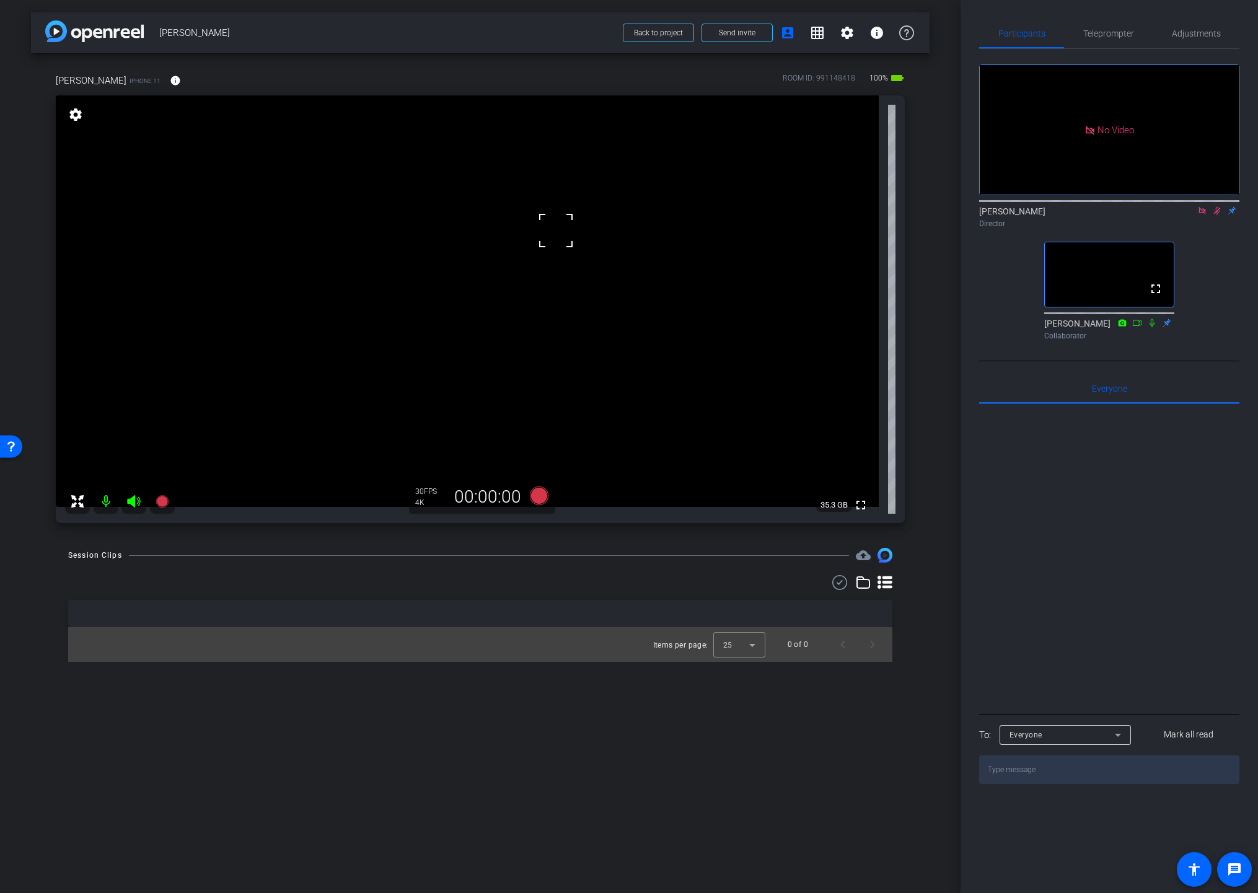
drag, startPoint x: 544, startPoint y: 283, endPoint x: 554, endPoint y: 294, distance: 14.5
click at [544, 283] on video at bounding box center [467, 301] width 823 height 412
click at [537, 500] on icon at bounding box center [539, 496] width 19 height 19
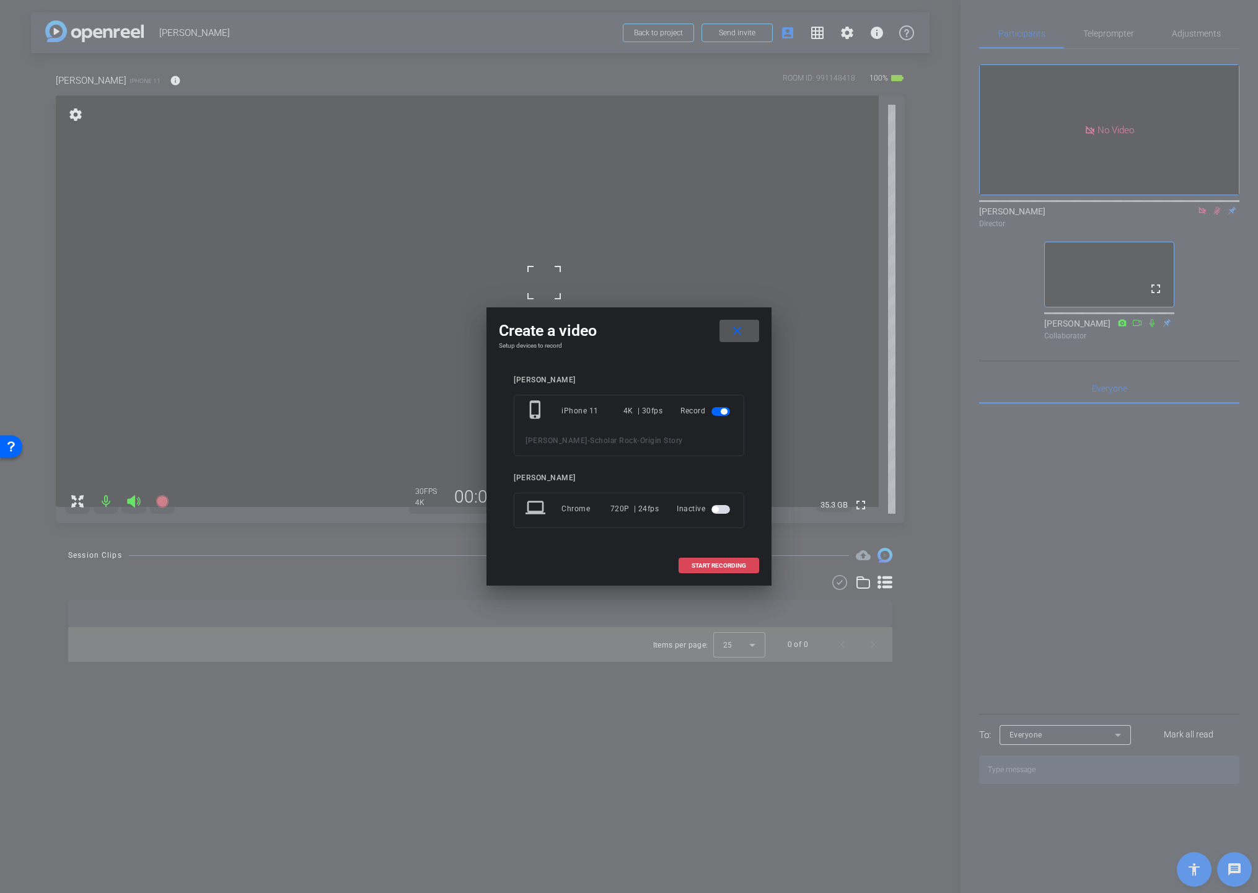
click at [694, 567] on span "START RECORDING" at bounding box center [719, 566] width 55 height 6
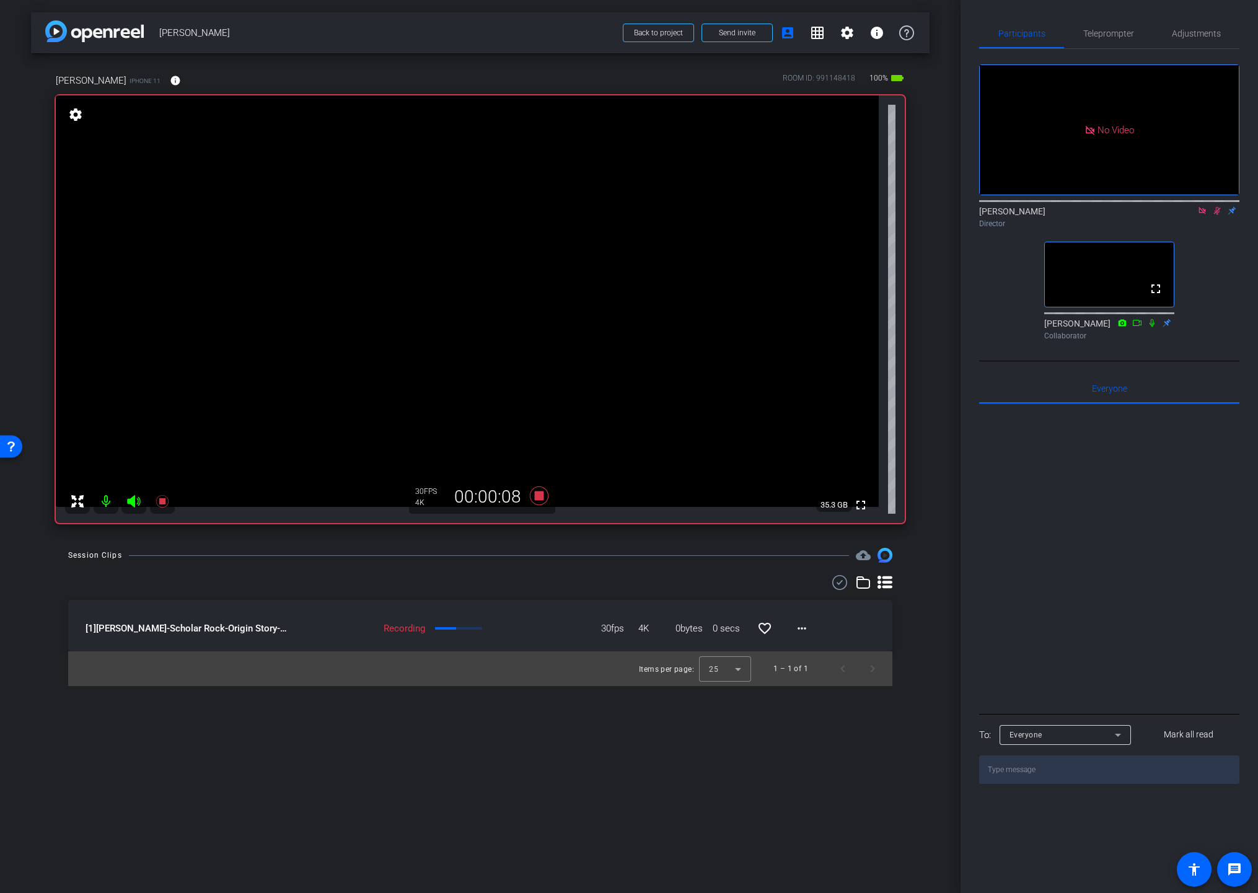
click at [1190, 215] on icon at bounding box center [1217, 211] width 7 height 8
click at [1190, 215] on icon at bounding box center [1217, 210] width 10 height 9
click at [539, 296] on video at bounding box center [467, 301] width 823 height 412
click at [537, 497] on icon at bounding box center [539, 496] width 19 height 19
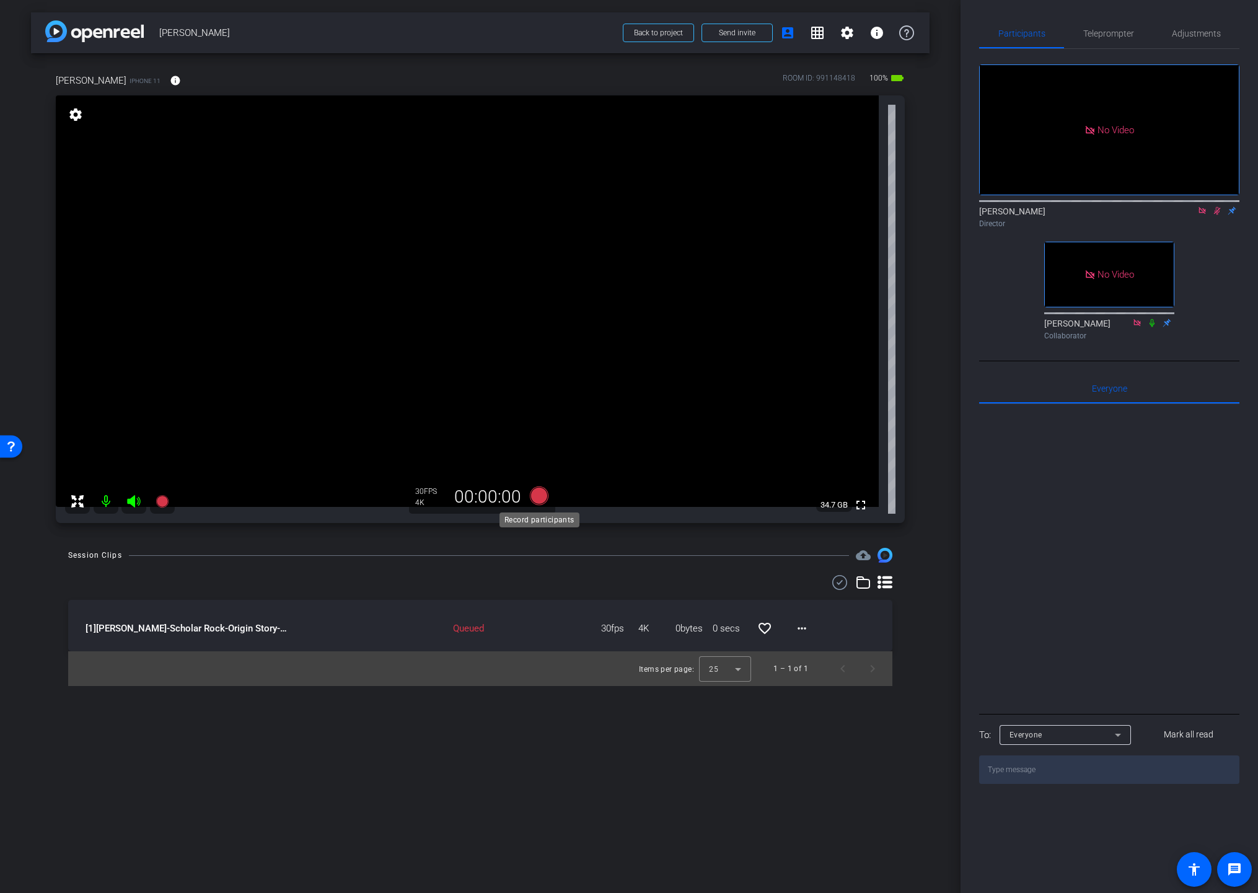
click at [537, 497] on icon at bounding box center [539, 496] width 19 height 19
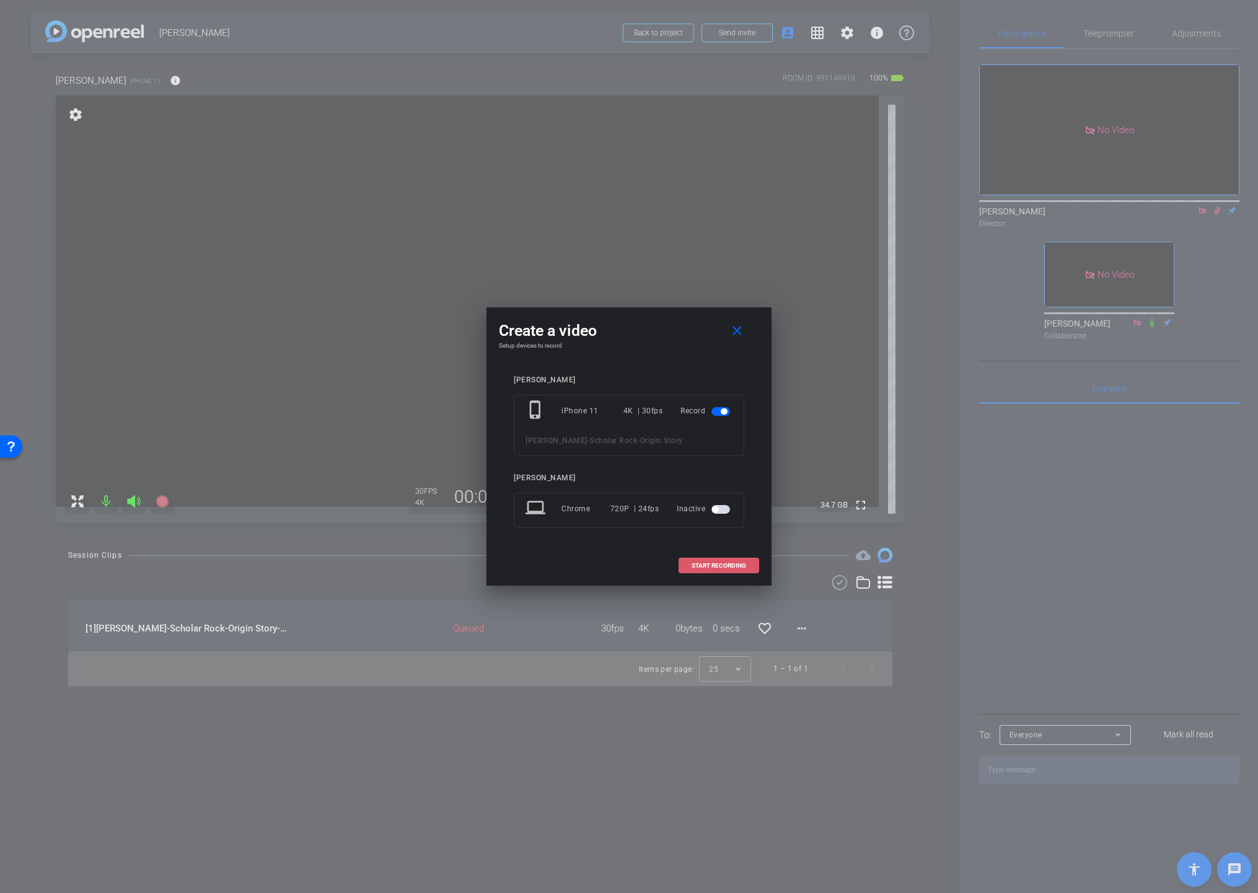
click at [722, 567] on span "START RECORDING" at bounding box center [719, 566] width 55 height 6
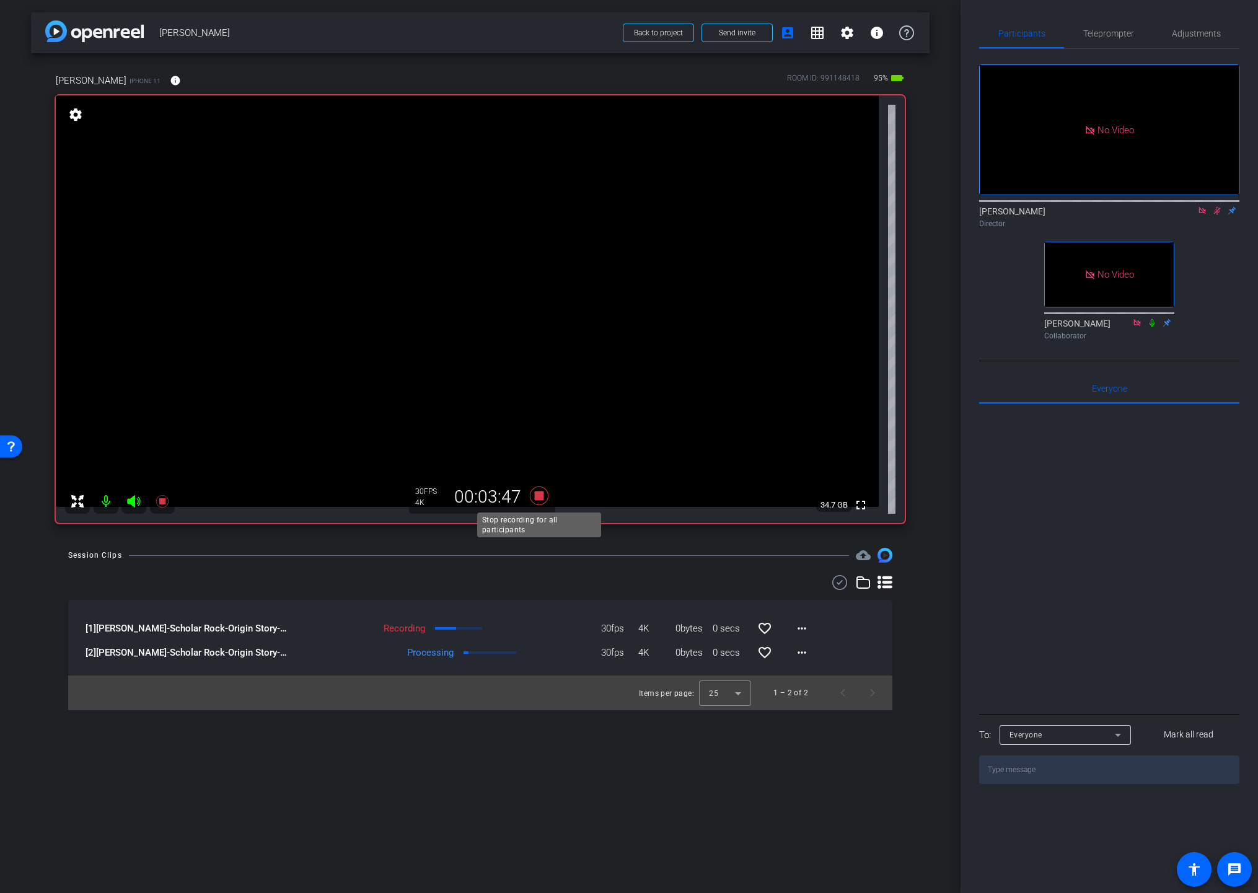
click at [535, 500] on icon at bounding box center [539, 496] width 19 height 19
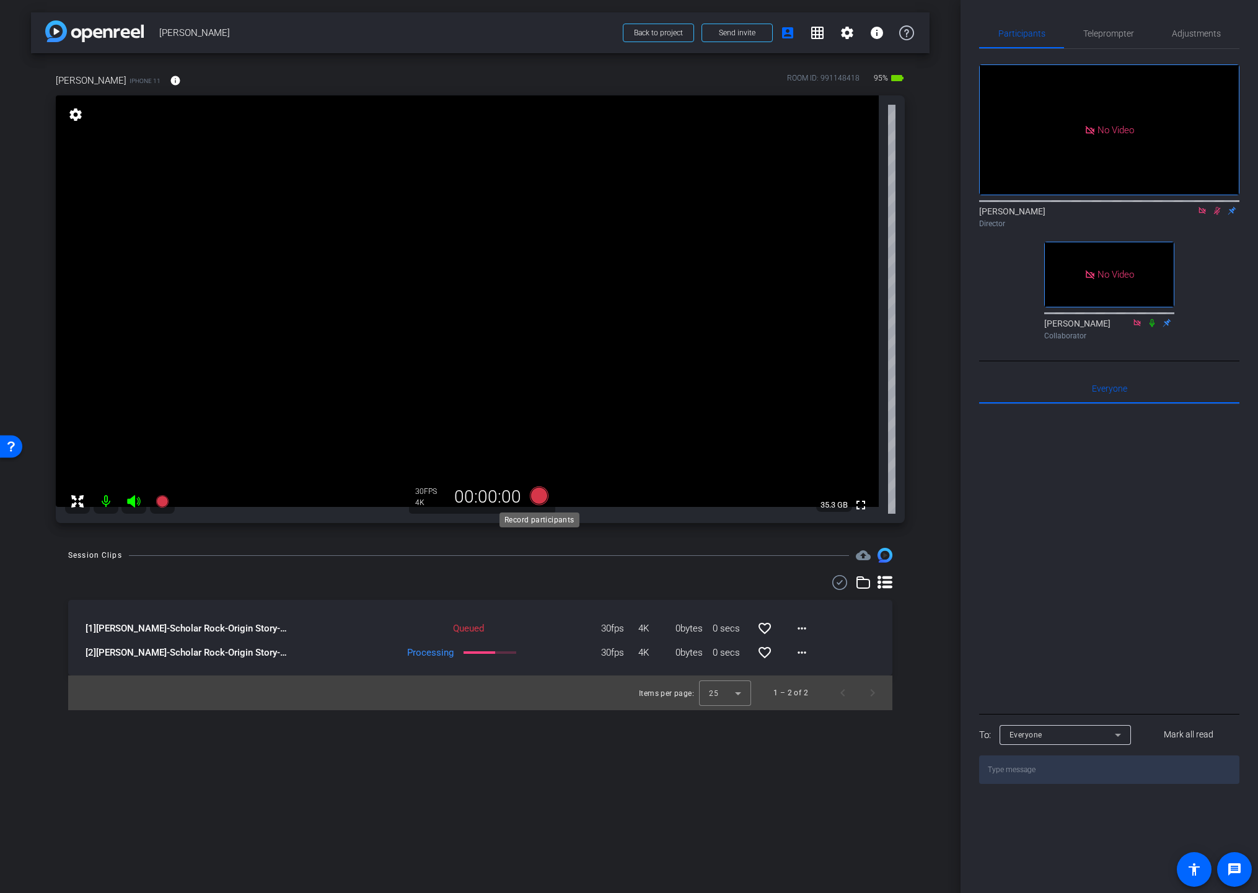
click at [537, 496] on icon at bounding box center [539, 496] width 19 height 19
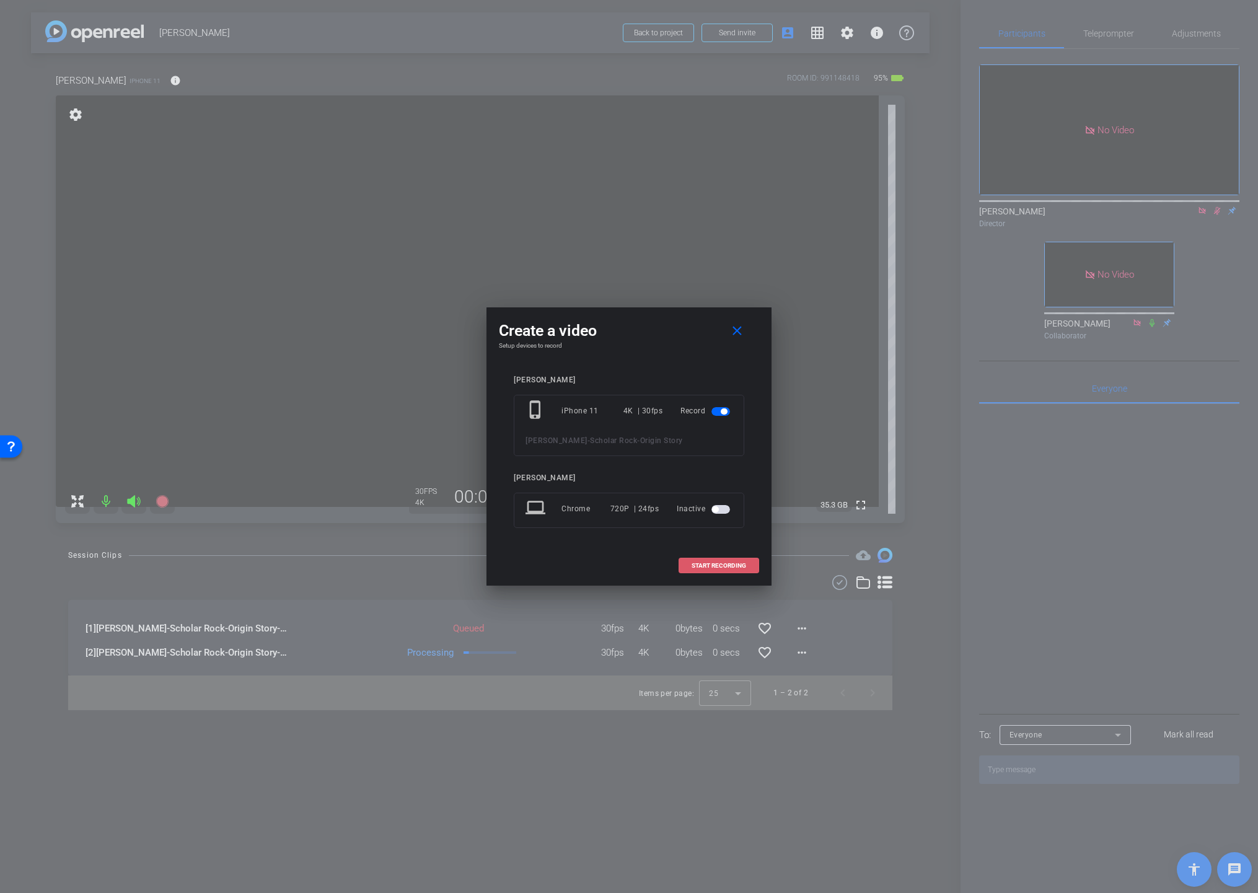
click at [715, 564] on span "START RECORDING" at bounding box center [719, 566] width 55 height 6
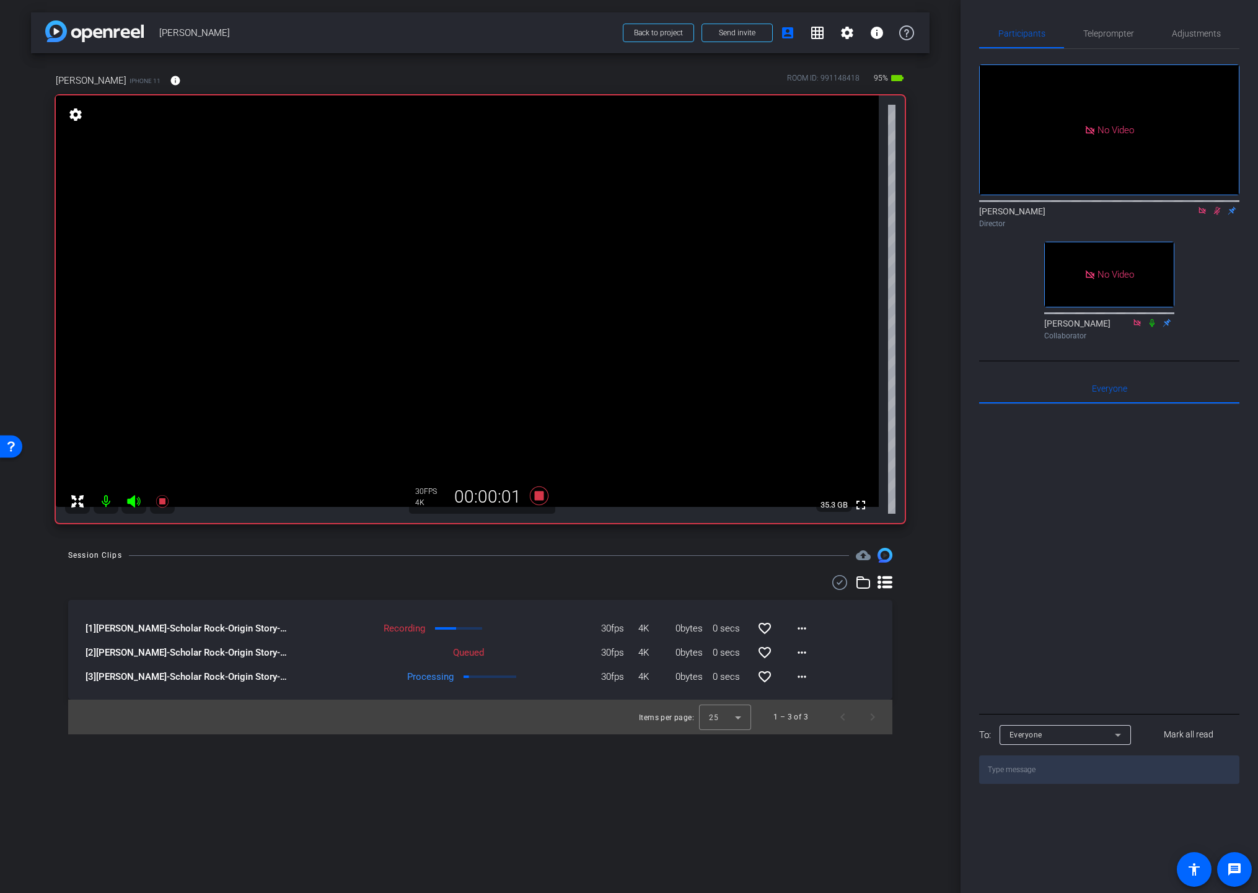
click at [917, 617] on div "Session Clips cloud_upload [1] [PERSON_NAME]-Scholar Rock-Origin Story-2025-09-…" at bounding box center [480, 641] width 899 height 187
click at [554, 292] on video at bounding box center [467, 301] width 823 height 412
click at [952, 718] on div "arrow_back [PERSON_NAME] Back to project Send invite account_box grid_on settin…" at bounding box center [480, 446] width 961 height 893
click at [550, 558] on div "Session Clips cloud_upload" at bounding box center [480, 555] width 824 height 15
click at [537, 495] on icon at bounding box center [539, 496] width 19 height 19
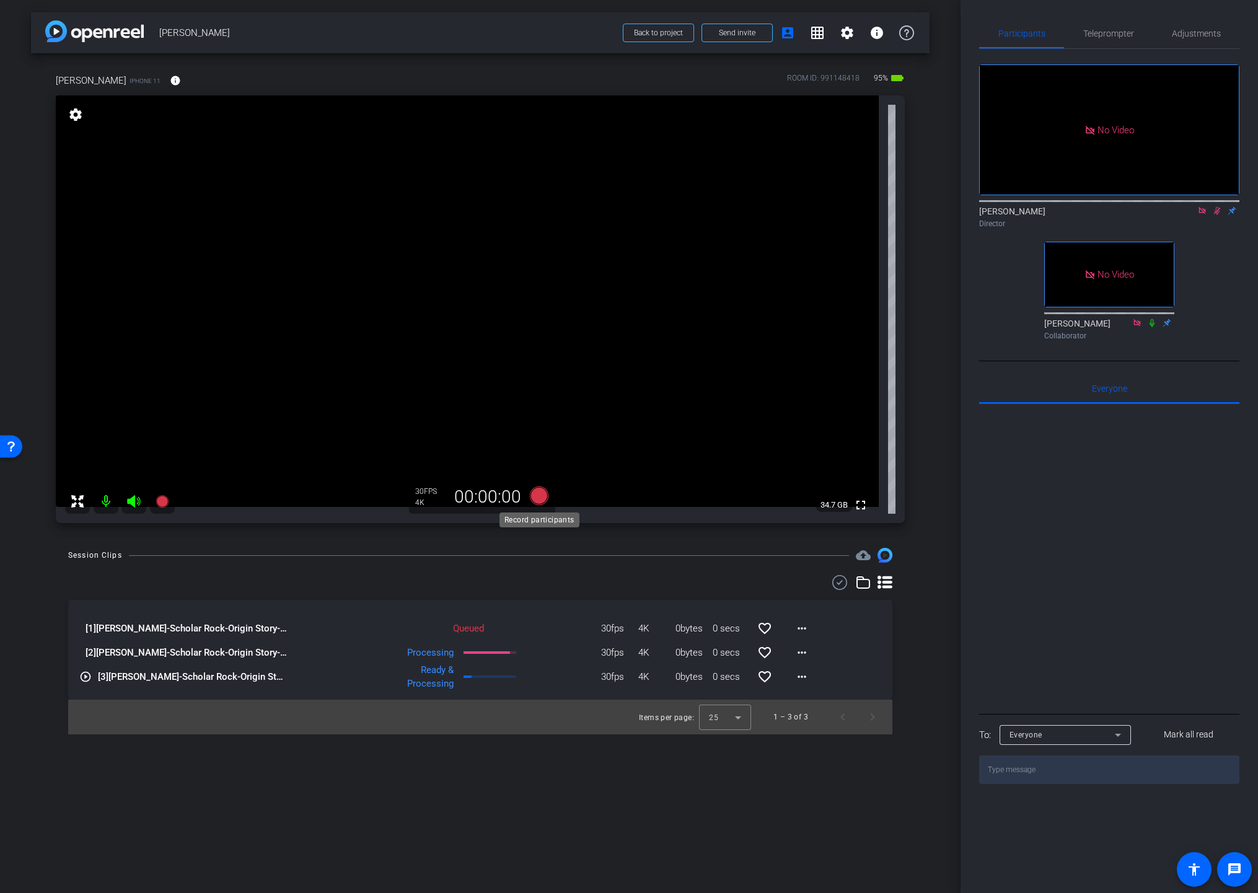
click at [537, 495] on icon at bounding box center [539, 496] width 19 height 19
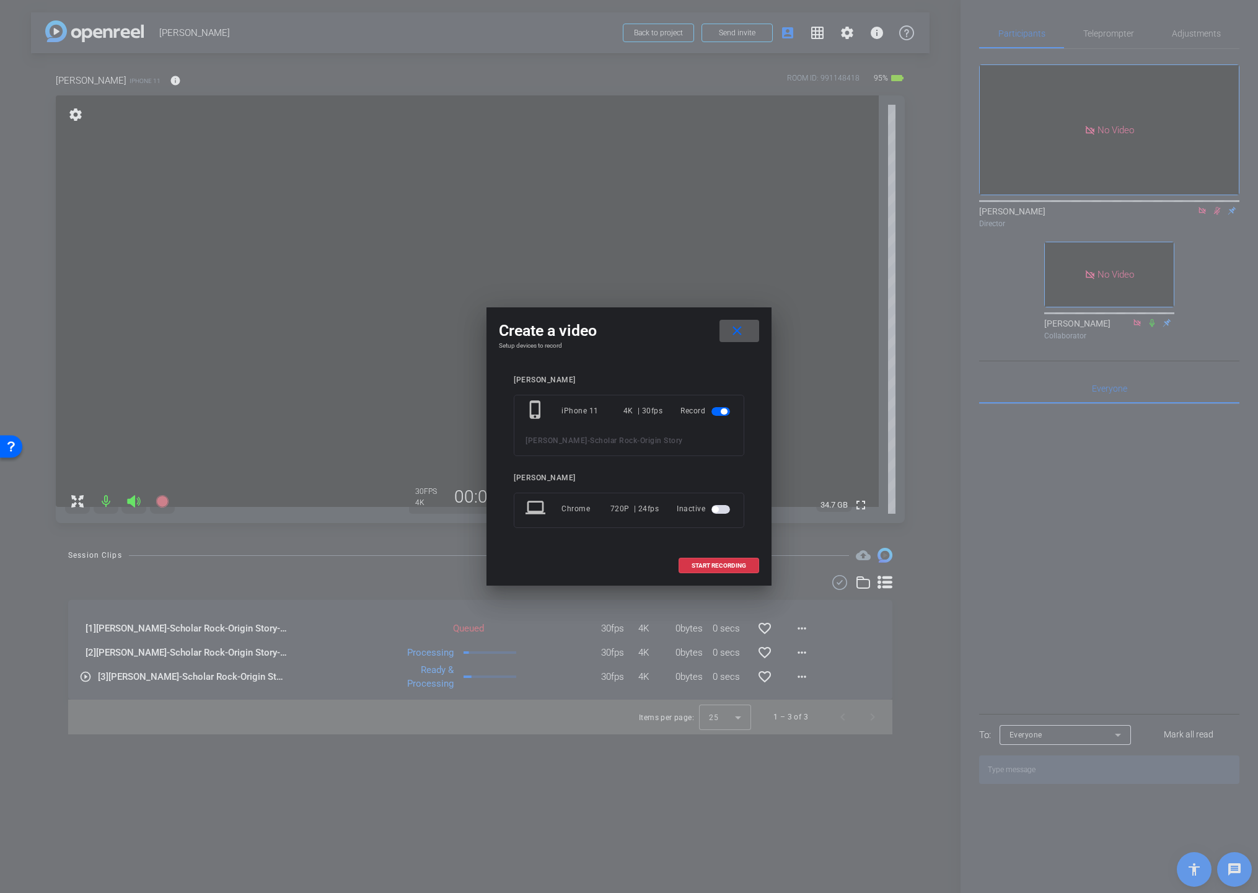
click at [736, 332] on mat-icon "close" at bounding box center [737, 331] width 15 height 15
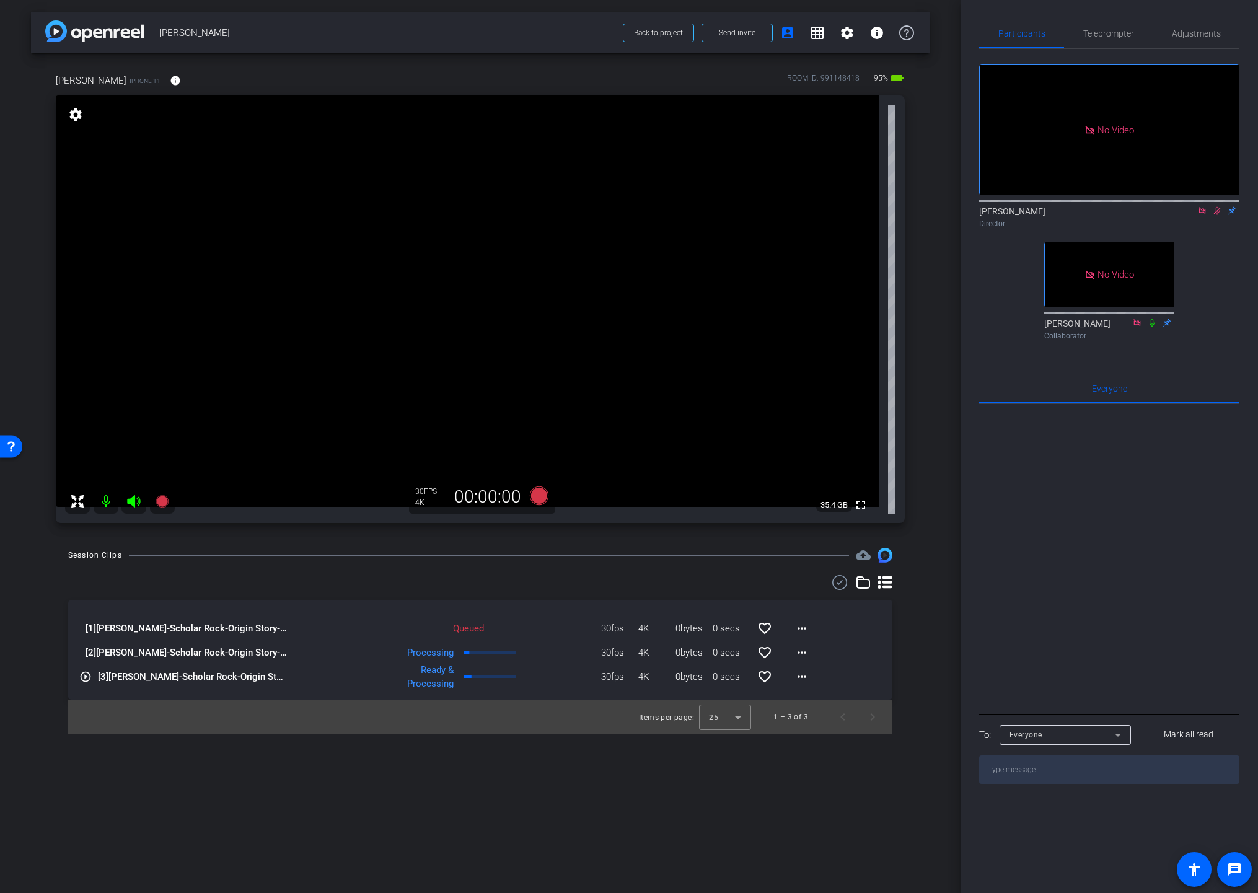
click at [915, 665] on div "Session Clips cloud_upload [1] [PERSON_NAME]-Scholar Rock-Origin Story-2025-09-…" at bounding box center [480, 641] width 899 height 187
click at [798, 676] on mat-icon "more_horiz" at bounding box center [802, 676] width 15 height 15
click at [810, 698] on span "Download Original" at bounding box center [834, 703] width 74 height 15
click at [739, 782] on div "arrow_back [PERSON_NAME] Back to project Send invite account_box grid_on settin…" at bounding box center [480, 446] width 961 height 893
click at [546, 322] on video at bounding box center [467, 301] width 823 height 412
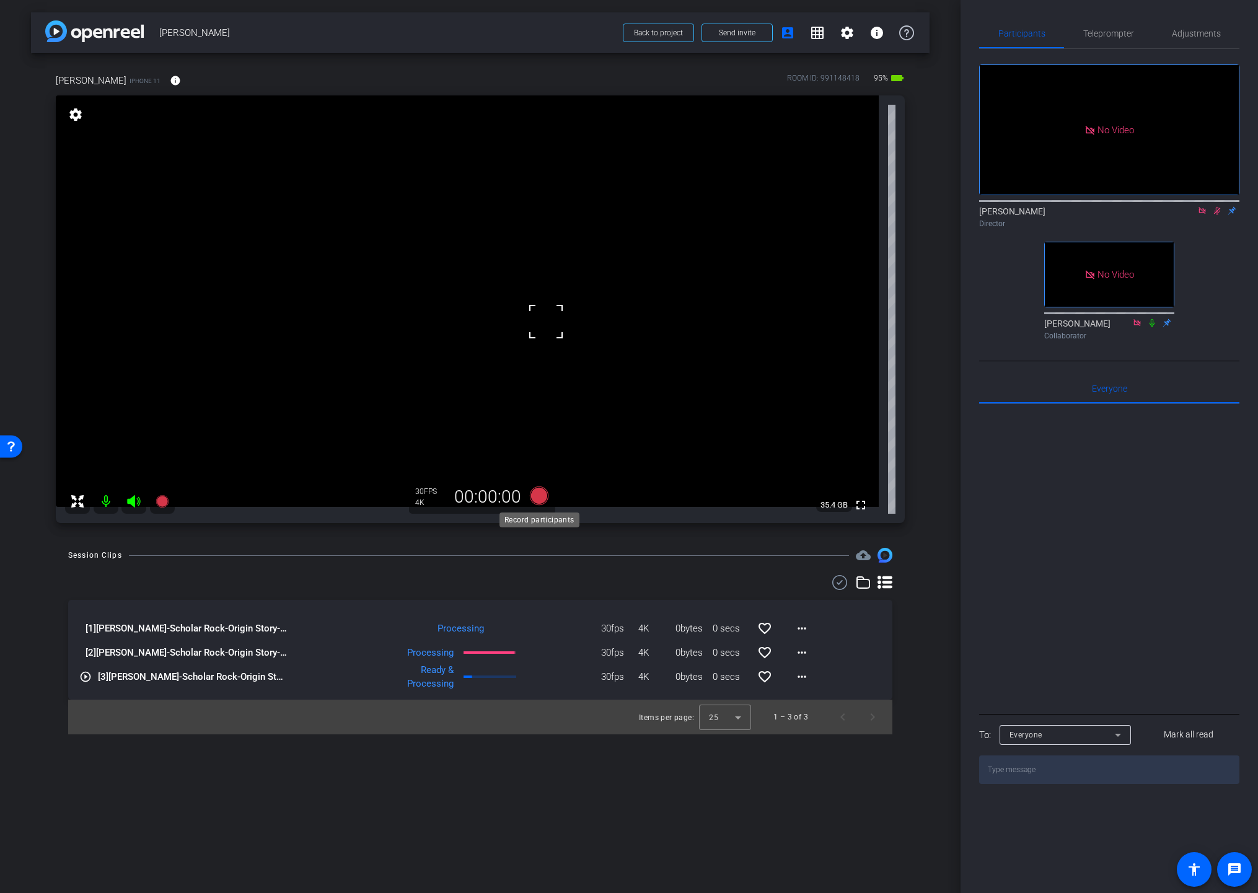
click at [541, 494] on icon at bounding box center [539, 496] width 19 height 19
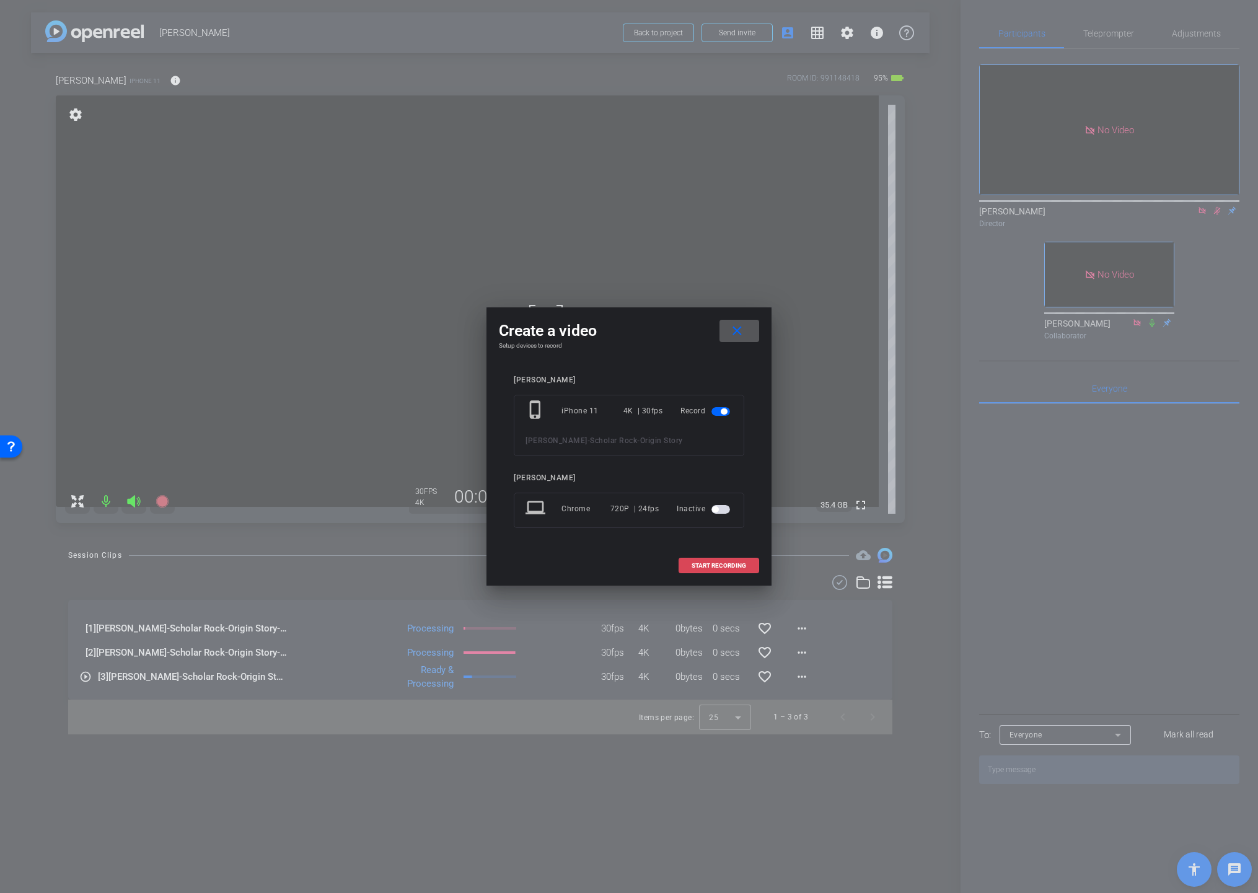
click at [690, 562] on span at bounding box center [718, 566] width 79 height 30
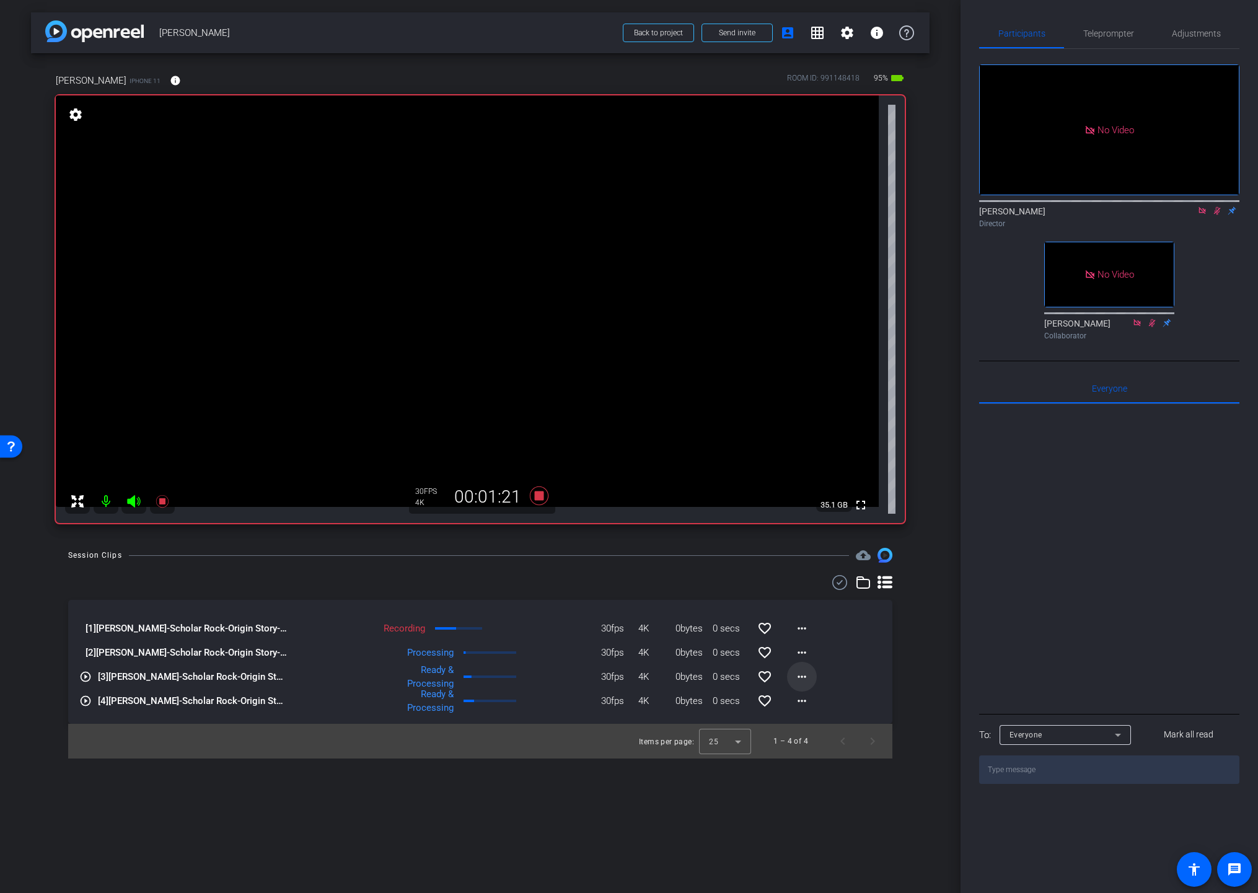
click at [801, 676] on mat-icon "more_horiz" at bounding box center [802, 676] width 15 height 15
click at [803, 701] on span "Download Original" at bounding box center [834, 703] width 74 height 15
click at [802, 655] on mat-icon "more_horiz" at bounding box center [802, 652] width 15 height 15
click at [808, 679] on span "Download Original" at bounding box center [834, 678] width 74 height 15
drag, startPoint x: 524, startPoint y: 538, endPoint x: 537, endPoint y: 513, distance: 28.0
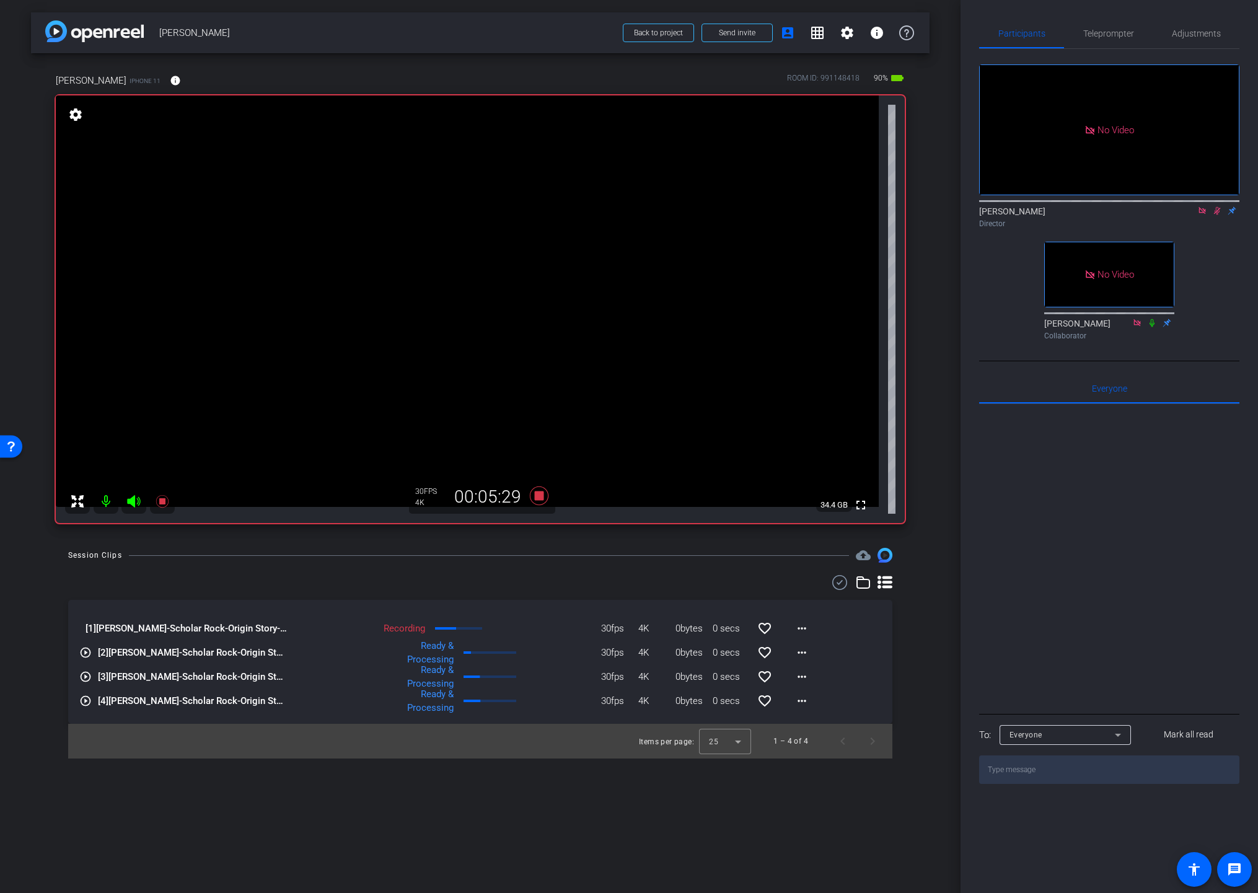
click at [524, 538] on div "arrow_back [PERSON_NAME] Back to project Send invite account_box grid_on settin…" at bounding box center [480, 446] width 961 height 893
click at [539, 497] on icon at bounding box center [539, 496] width 19 height 19
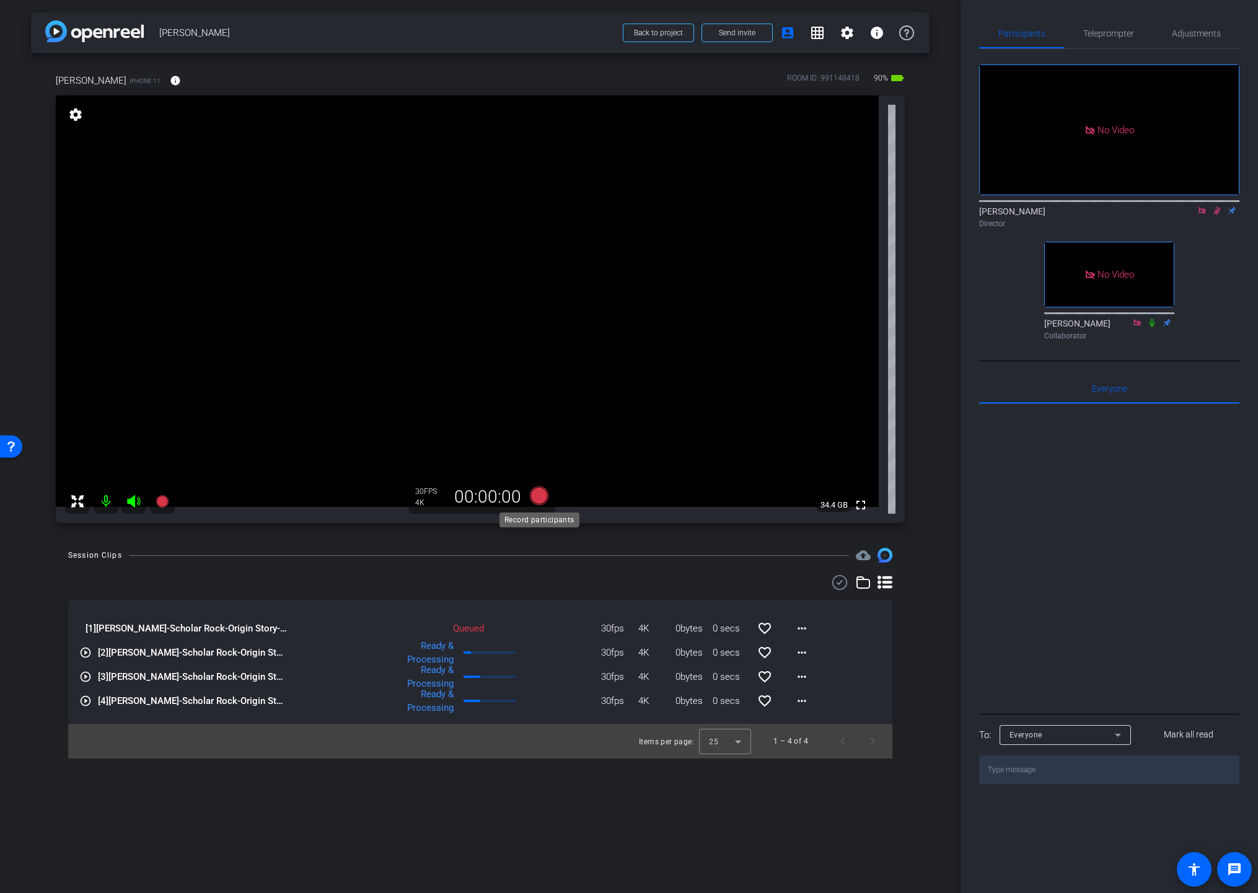
click at [539, 498] on icon at bounding box center [539, 496] width 19 height 19
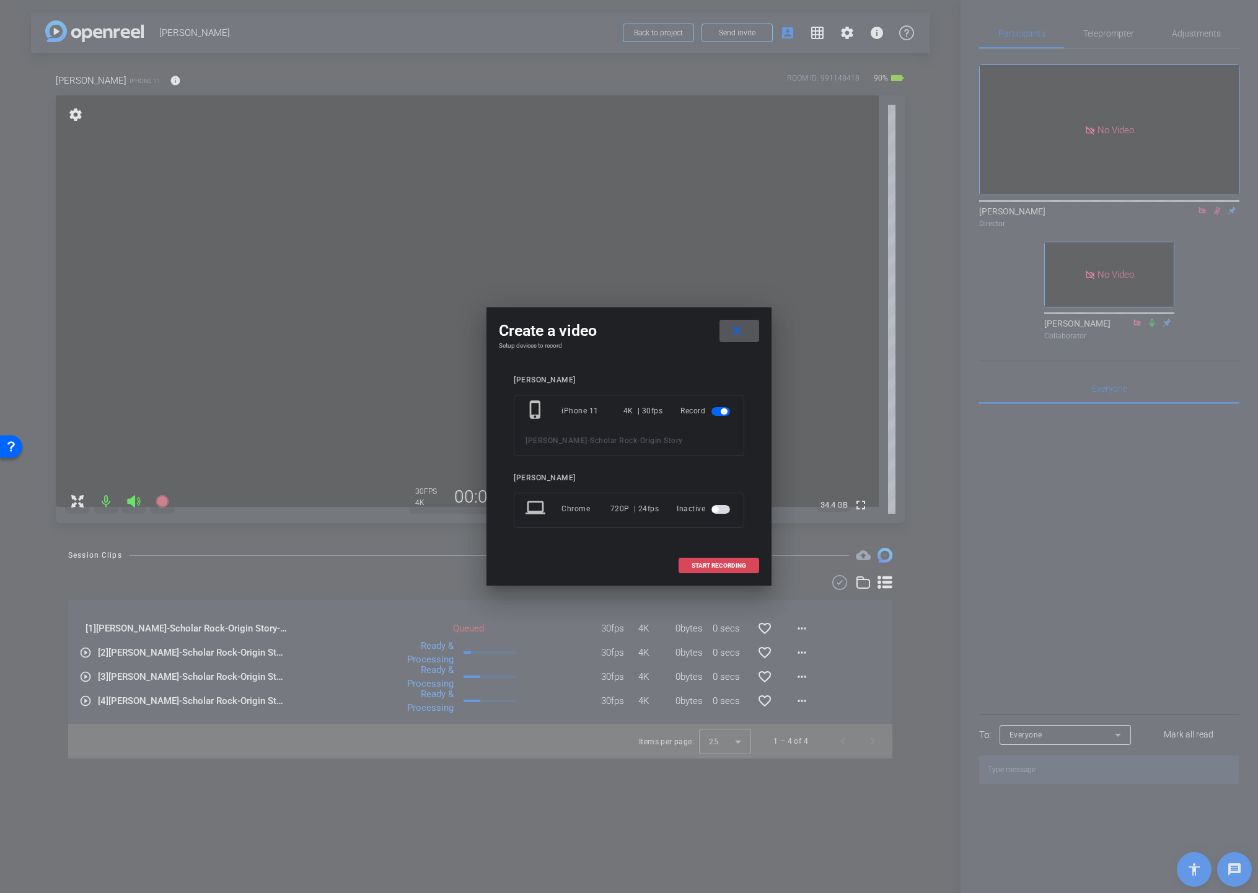
click at [699, 567] on span "START RECORDING" at bounding box center [719, 566] width 55 height 6
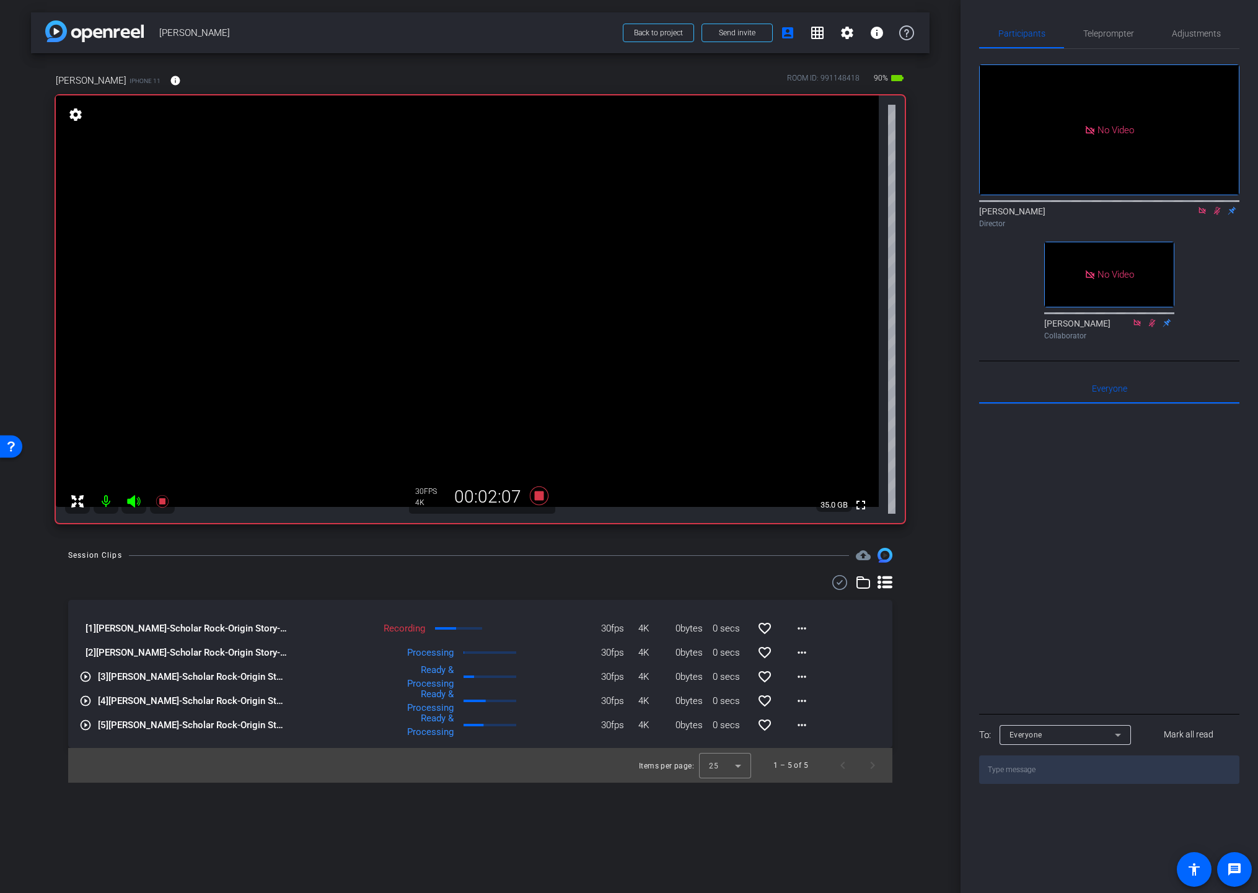
click at [382, 833] on div "arrow_back [PERSON_NAME] Back to project Send invite account_box grid_on settin…" at bounding box center [480, 446] width 961 height 893
click at [410, 823] on div "arrow_back [PERSON_NAME] Back to project Send invite account_box grid_on settin…" at bounding box center [480, 446] width 961 height 893
click at [942, 686] on div "arrow_back [PERSON_NAME] Back to project Send invite account_box grid_on settin…" at bounding box center [480, 446] width 961 height 893
click at [594, 548] on div "Session Clips cloud_upload" at bounding box center [480, 555] width 824 height 15
click at [537, 495] on icon at bounding box center [539, 496] width 19 height 19
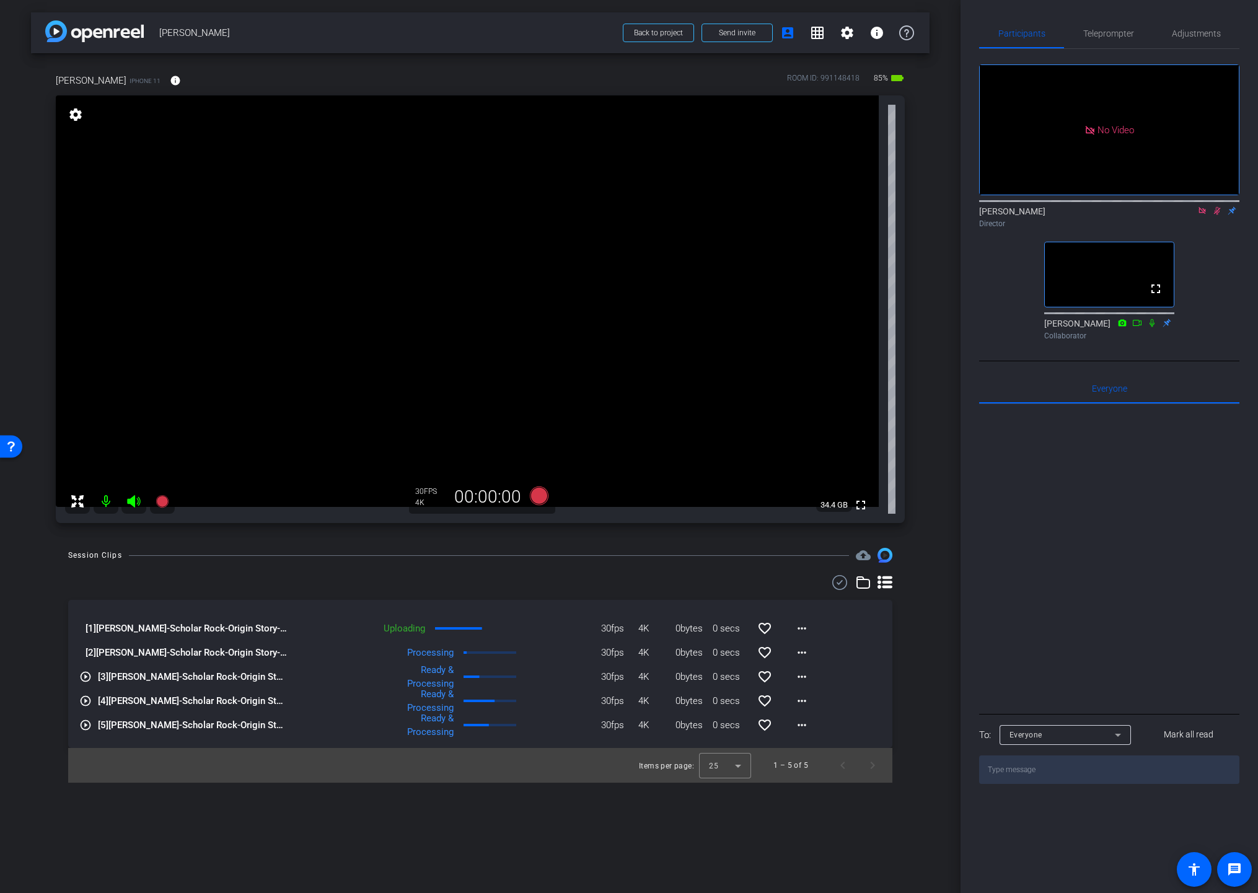
click at [1190, 214] on icon at bounding box center [1202, 210] width 7 height 7
click at [1190, 215] on icon at bounding box center [1202, 211] width 7 height 8
click at [934, 585] on div "arrow_back [PERSON_NAME] Back to project Send invite account_box grid_on settin…" at bounding box center [480, 446] width 961 height 893
click at [1190, 35] on span "Adjustments" at bounding box center [1196, 33] width 49 height 9
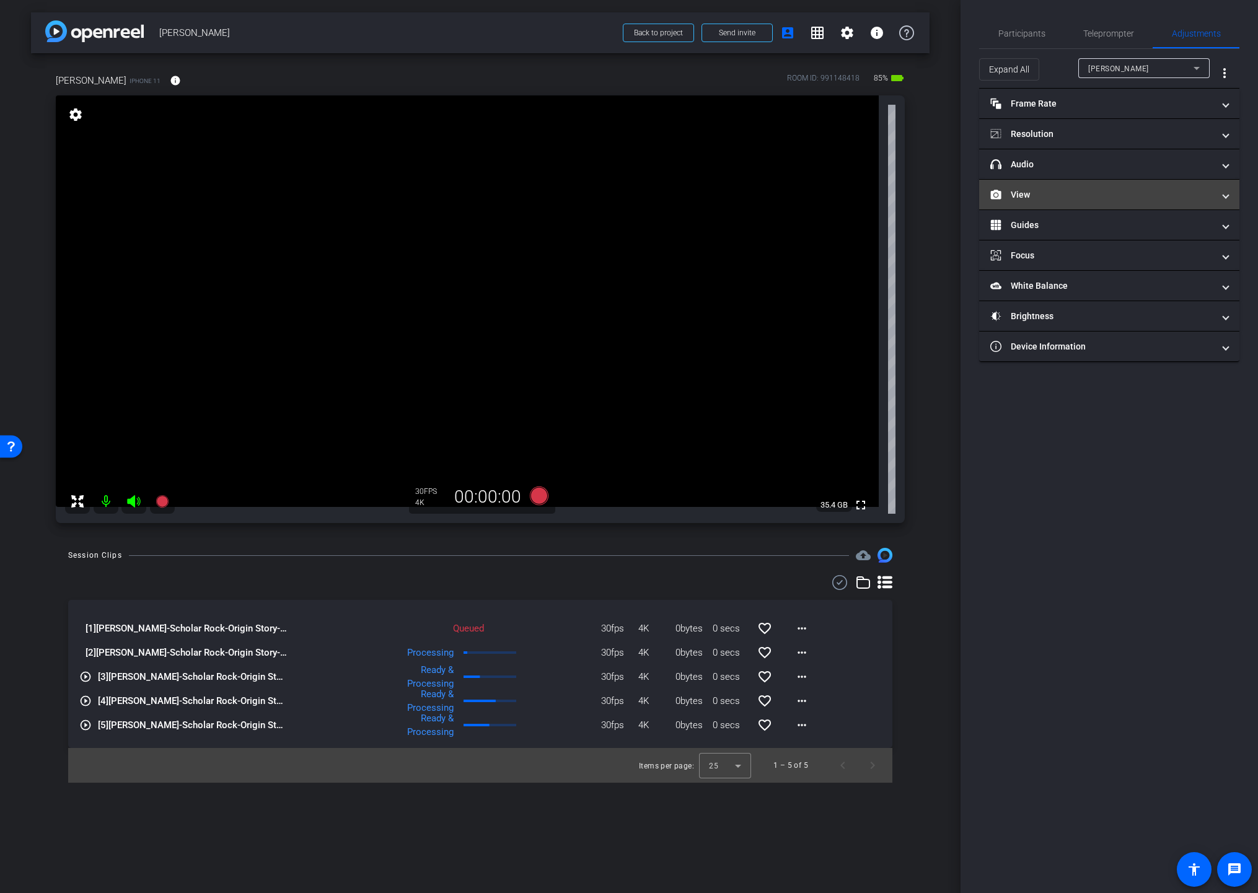
click at [1058, 197] on mat-panel-title "View" at bounding box center [1102, 194] width 223 height 13
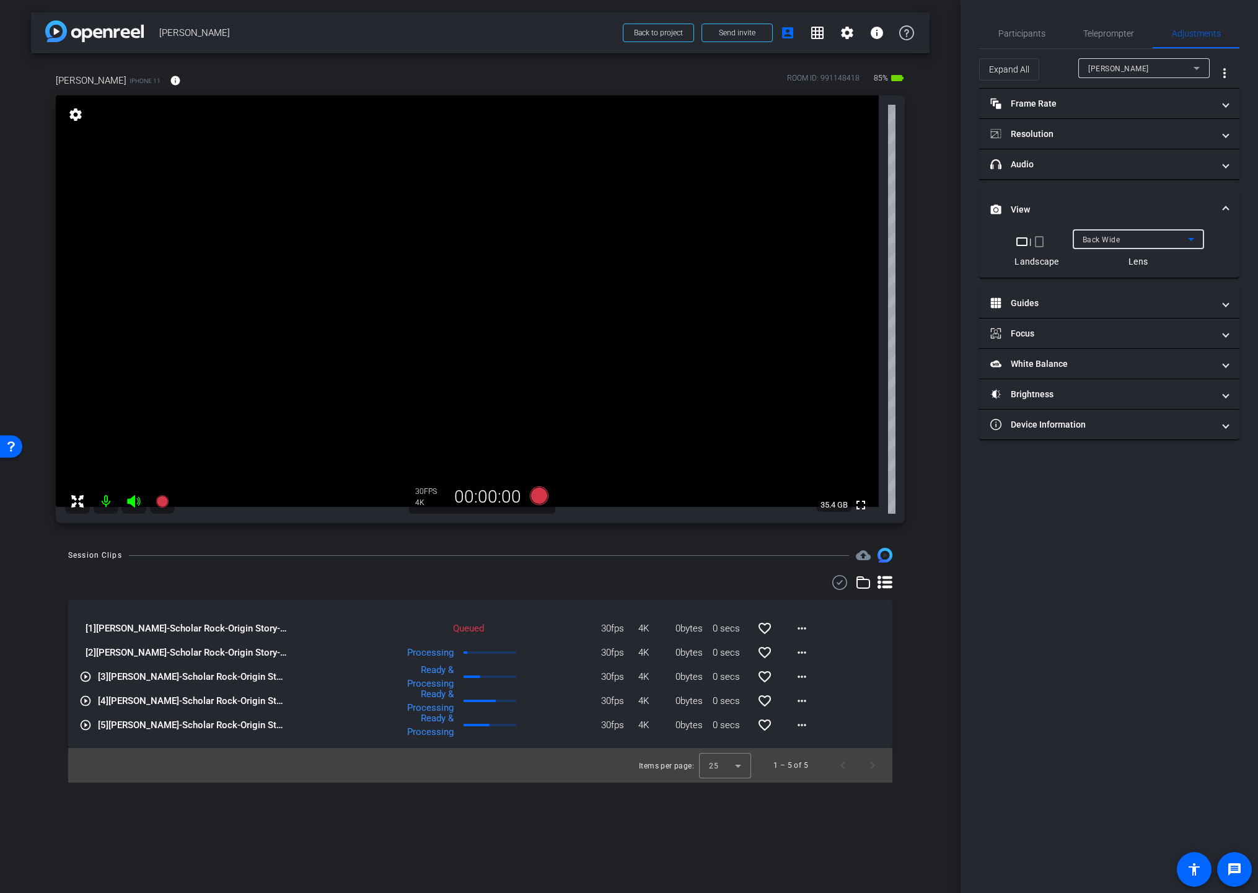
click at [1101, 234] on div "Back Wide" at bounding box center [1135, 239] width 105 height 15
click at [1092, 283] on span "Front Wide" at bounding box center [1102, 283] width 40 height 15
click at [907, 675] on div "Session Clips cloud_upload [1] [PERSON_NAME]-Scholar Rock-Origin Story-2025-09-…" at bounding box center [480, 665] width 899 height 235
click at [1018, 38] on span "Participants" at bounding box center [1022, 34] width 47 height 30
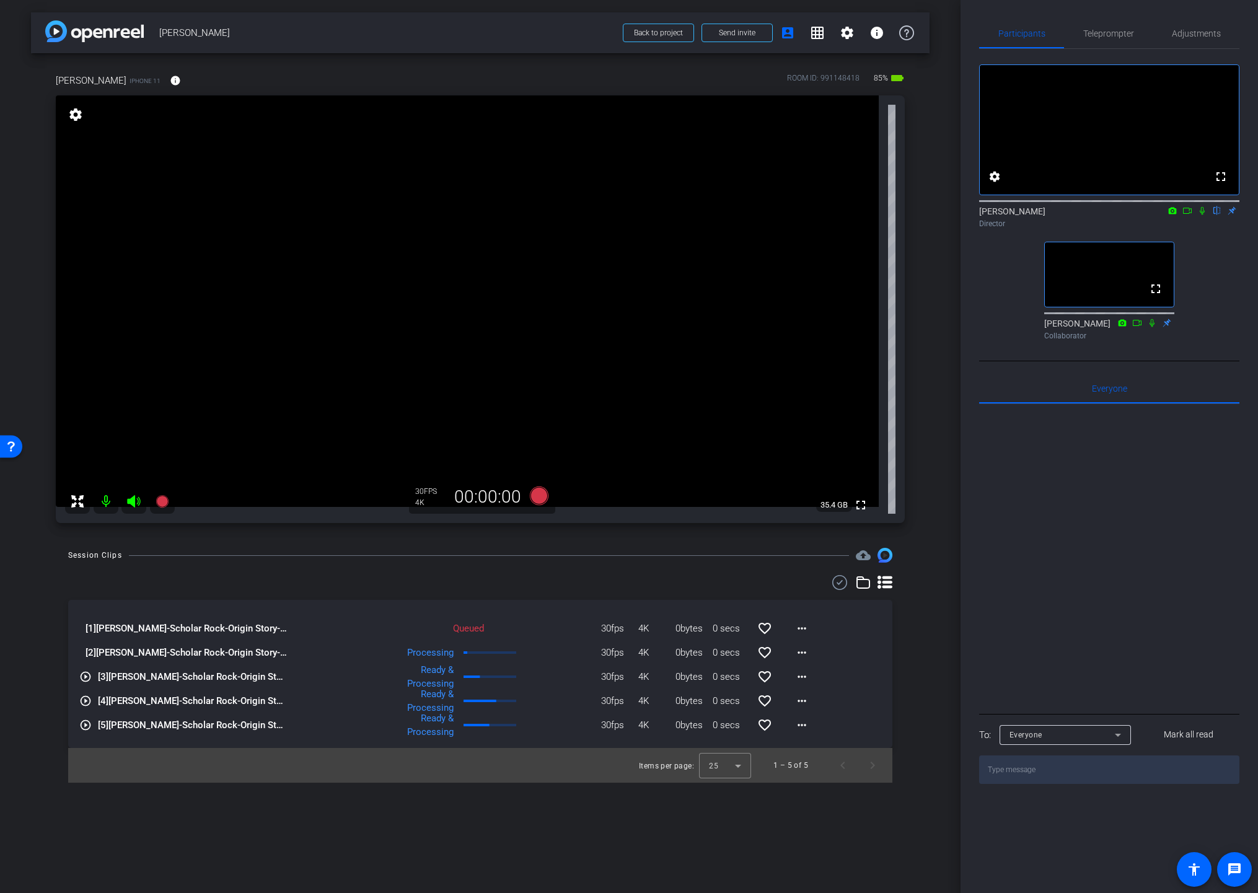
click at [916, 673] on div "Session Clips cloud_upload [1] [PERSON_NAME]-Scholar Rock-Origin Story-2025-09-…" at bounding box center [480, 665] width 899 height 235
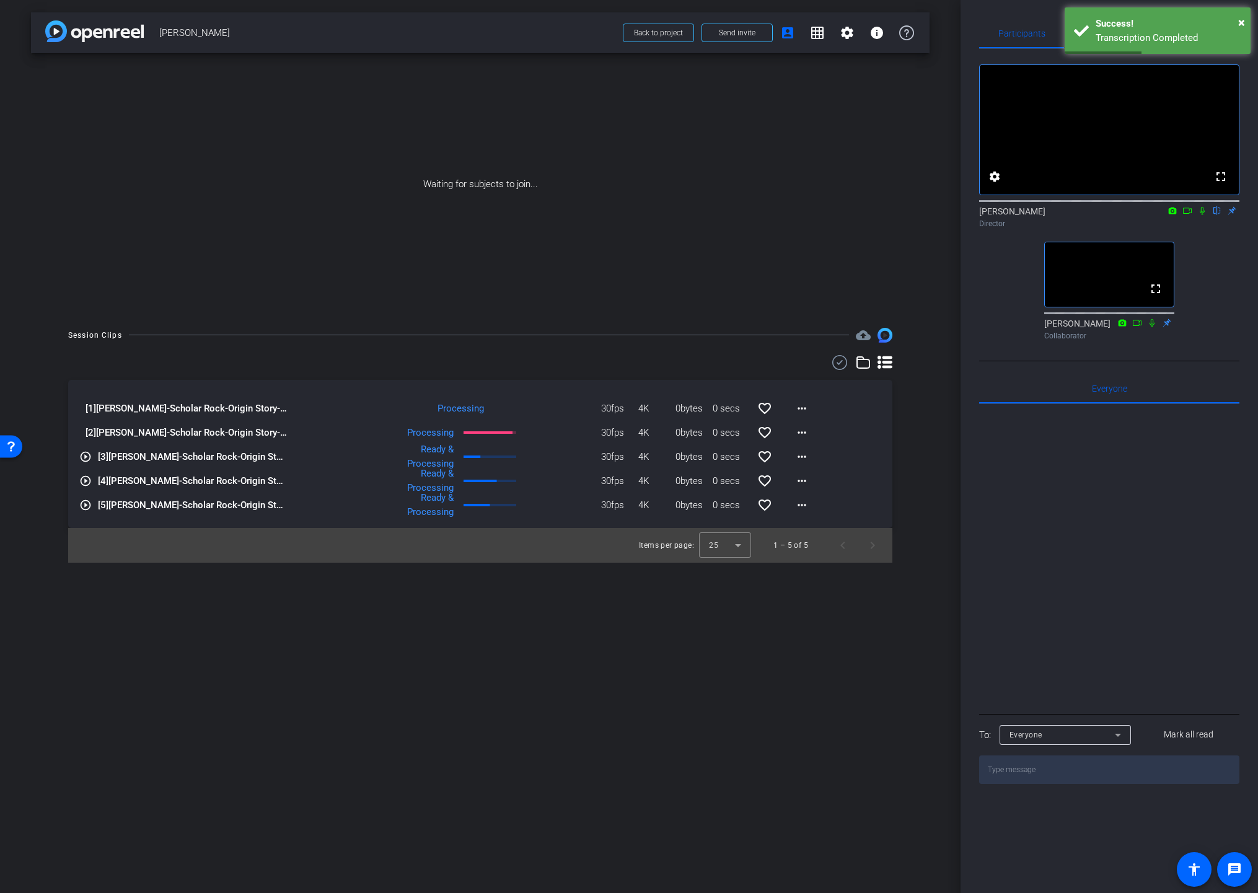
click at [913, 634] on div "arrow_back [PERSON_NAME] Back to project Send invite account_box grid_on settin…" at bounding box center [480, 446] width 961 height 893
click at [567, 637] on div "arrow_back [PERSON_NAME] Back to project Send invite account_box grid_on settin…" at bounding box center [480, 446] width 961 height 893
click at [805, 730] on div "arrow_back [PERSON_NAME] Back to project Send invite account_box grid_on settin…" at bounding box center [480, 446] width 961 height 893
click at [911, 554] on div "Session Clips cloud_upload [1] [PERSON_NAME]-Scholar Rock-Origin Story-2025-09-…" at bounding box center [480, 445] width 899 height 235
click at [911, 550] on div "Session Clips cloud_upload [1] [PERSON_NAME]-Scholar Rock-Origin Story-2025-09-…" at bounding box center [480, 445] width 899 height 235
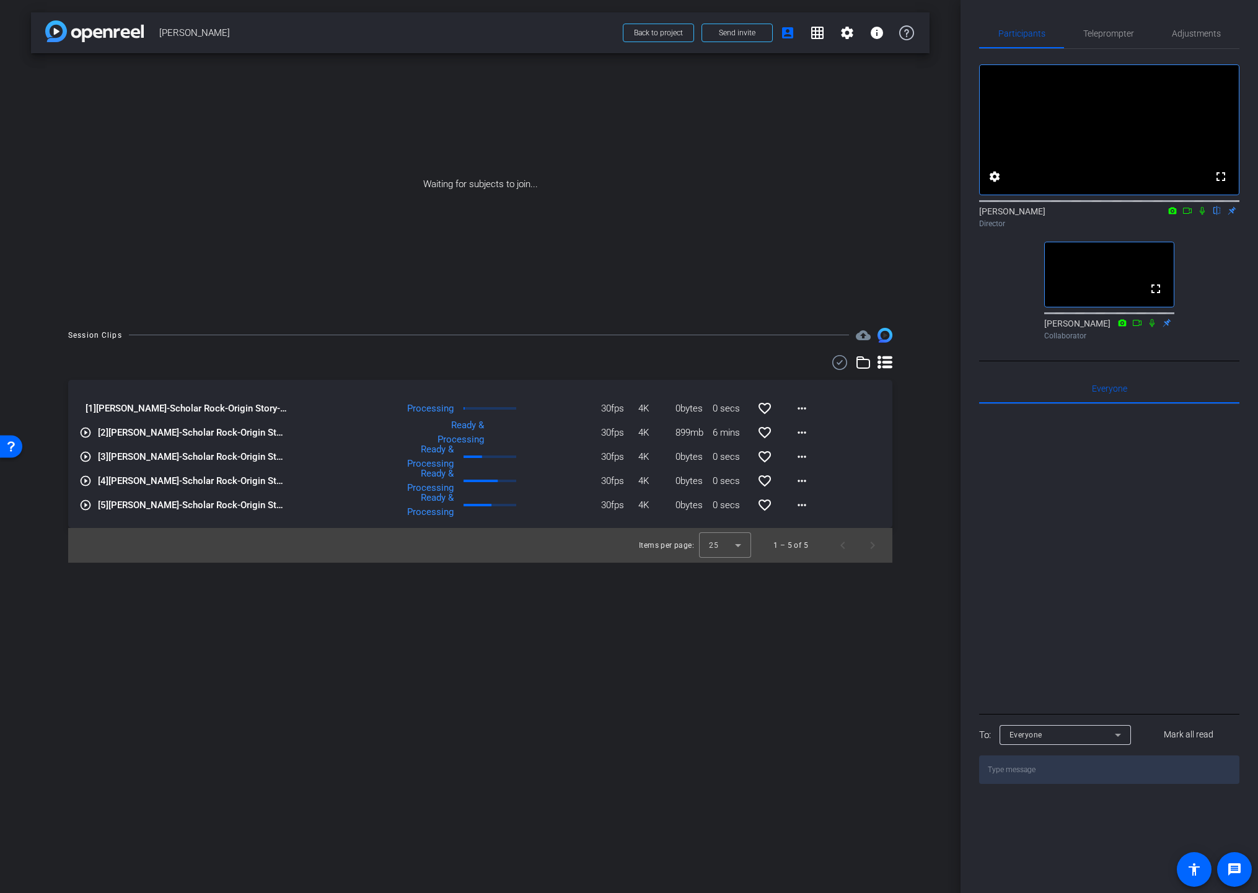
click at [961, 443] on div "Participants Teleprompter Adjustments fullscreen settings [PERSON_NAME] flip Di…" at bounding box center [1110, 446] width 298 height 893
click at [914, 515] on div "Session Clips cloud_upload [1] [PERSON_NAME]-Scholar Rock-Origin Story-2025-09-…" at bounding box center [480, 445] width 899 height 235
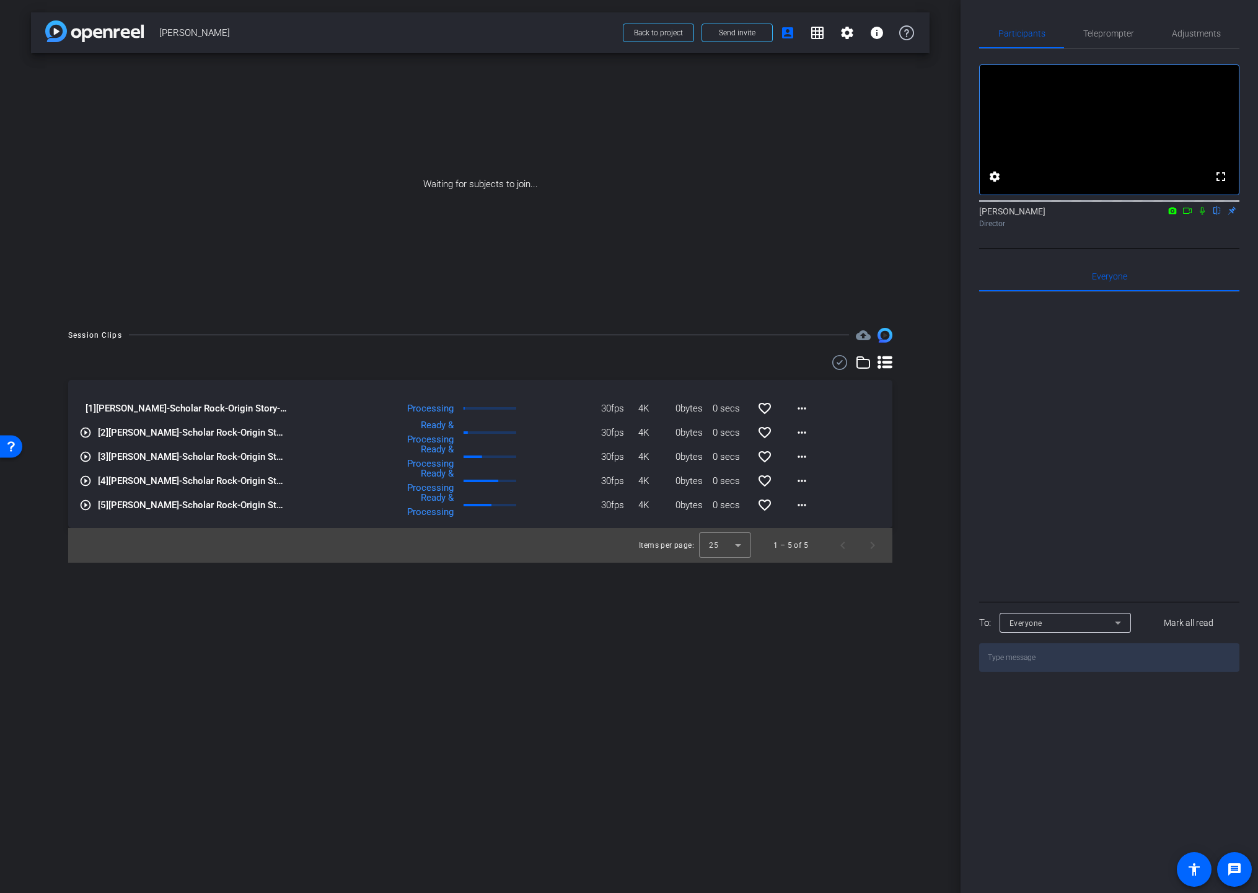
click at [1186, 215] on icon at bounding box center [1188, 210] width 10 height 9
click at [1190, 215] on icon at bounding box center [1217, 210] width 10 height 9
click at [803, 434] on mat-icon "more_horiz" at bounding box center [802, 432] width 15 height 15
click at [815, 454] on span "Download Original" at bounding box center [834, 458] width 74 height 15
click at [801, 406] on mat-icon "more_horiz" at bounding box center [802, 408] width 15 height 15
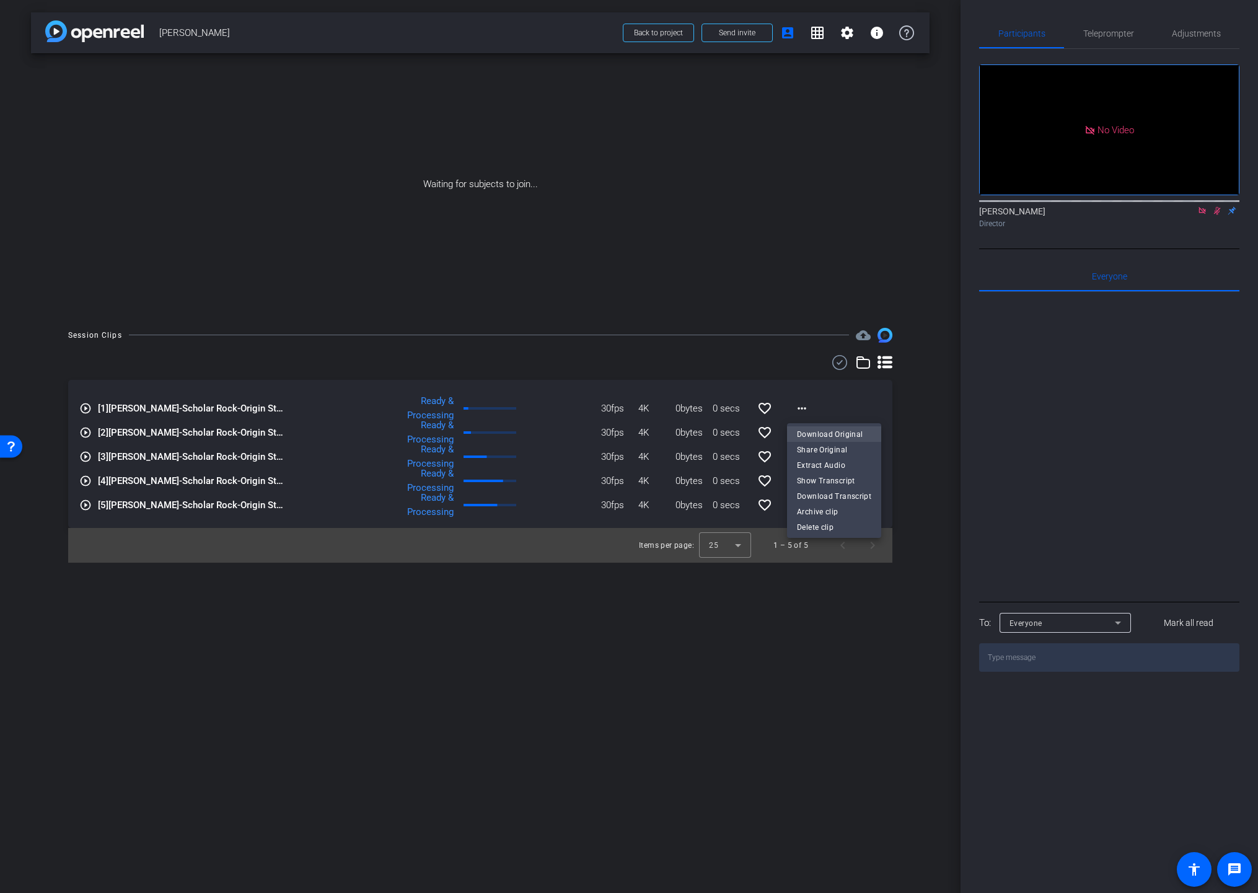
click at [834, 433] on span "Download Original" at bounding box center [834, 434] width 74 height 15
click at [929, 299] on div "Waiting for subjects to join..." at bounding box center [480, 184] width 899 height 262
click at [746, 691] on div "arrow_back [PERSON_NAME] Back to project Send invite account_box grid_on settin…" at bounding box center [480, 446] width 961 height 893
click at [663, 33] on span "Back to project" at bounding box center [658, 33] width 49 height 9
